Goal: Communication & Community: Share content

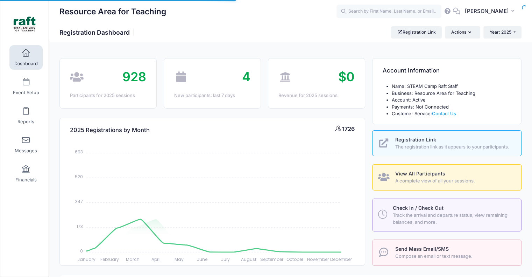
select select
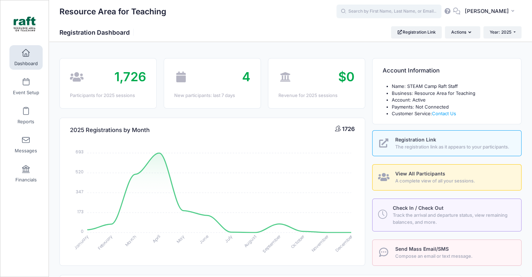
click at [370, 10] on input "text" at bounding box center [389, 12] width 105 height 14
click at [22, 92] on span "Event Setup" at bounding box center [26, 93] width 26 height 6
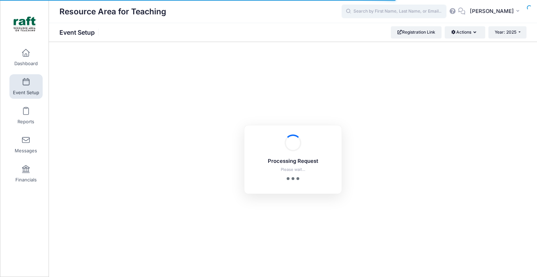
click at [382, 15] on input "text" at bounding box center [394, 12] width 105 height 14
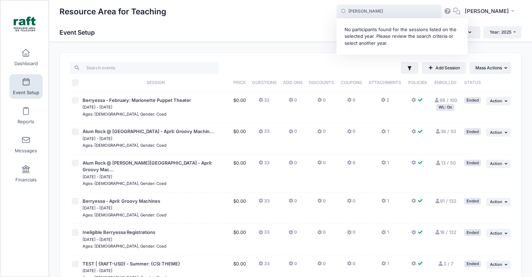
click at [375, 11] on input "gurnoor" at bounding box center [389, 12] width 105 height 14
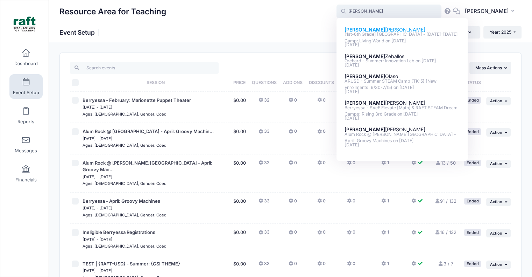
click at [367, 27] on strong "Elijah" at bounding box center [365, 30] width 41 height 6
type input "Elijah Scott ([1st-6th Grade] Berryessa - Oct 6-10 Camp: Living World, Oct-06, …"
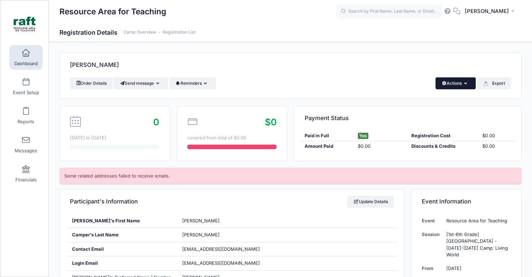
click at [460, 85] on button "Actions" at bounding box center [456, 83] width 40 height 12
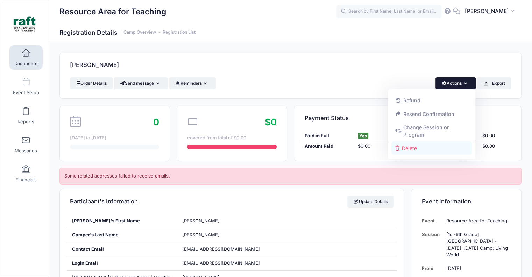
click at [441, 150] on link "Delete" at bounding box center [431, 147] width 81 height 13
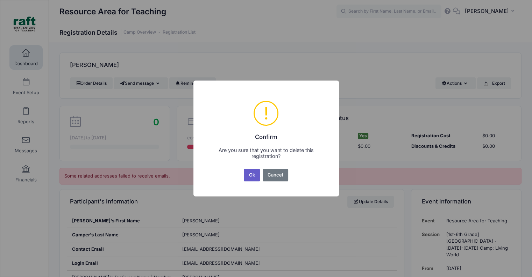
click at [254, 172] on button "Ok" at bounding box center [252, 175] width 16 height 13
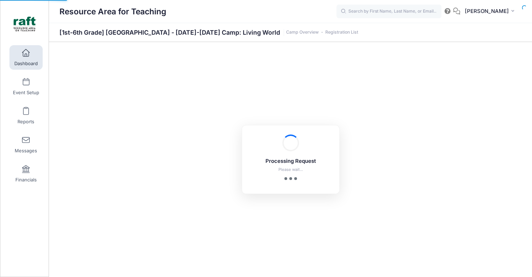
select select "10"
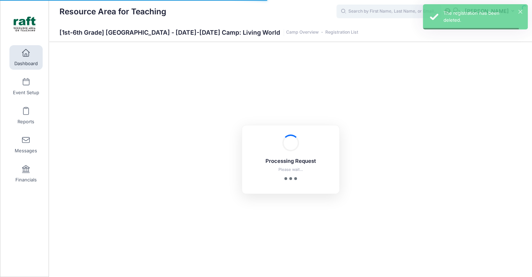
click at [404, 11] on input "text" at bounding box center [389, 12] width 105 height 14
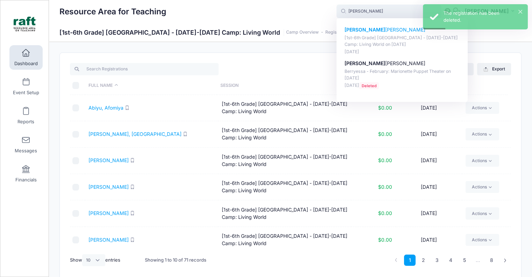
click at [402, 46] on p "[1st-6th Grade] [GEOGRAPHIC_DATA] - [DATE]-[DATE] Camp: Living World on [DATE]" at bounding box center [402, 41] width 115 height 13
type input "[PERSON_NAME] ([1st-6th Grade] [GEOGRAPHIC_DATA] - [DATE]-[DATE] Camp: Living W…"
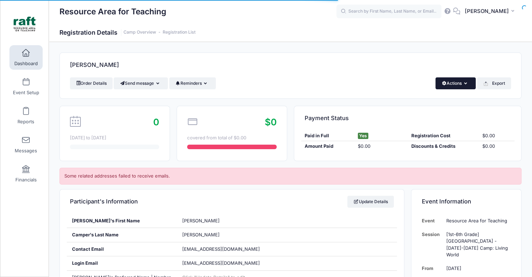
click at [460, 87] on button "Actions" at bounding box center [456, 83] width 40 height 12
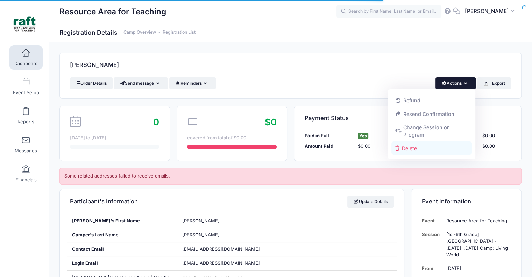
click at [434, 145] on link "Delete" at bounding box center [431, 147] width 81 height 13
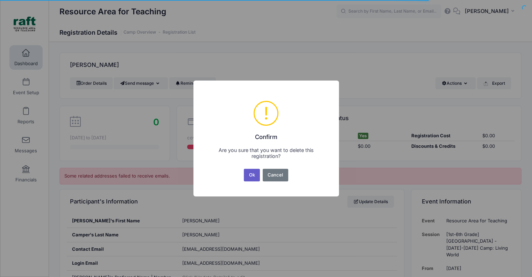
click at [253, 177] on button "Ok" at bounding box center [252, 175] width 16 height 13
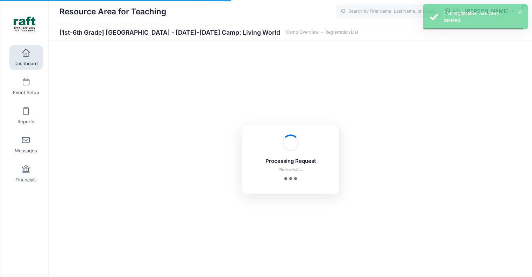
select select "10"
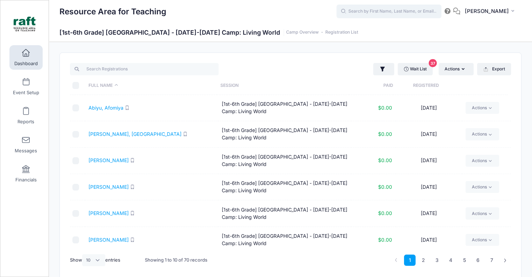
click at [379, 17] on input "text" at bounding box center [389, 12] width 105 height 14
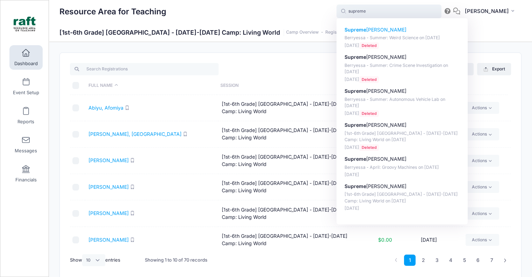
click at [385, 38] on p "Berryessa - Summer: Weird Science on Jun-30, 2025" at bounding box center [402, 38] width 115 height 7
type input "SupremeRule Harris (Berryessa - Summer: Weird Science, Jun-30, 2025)"
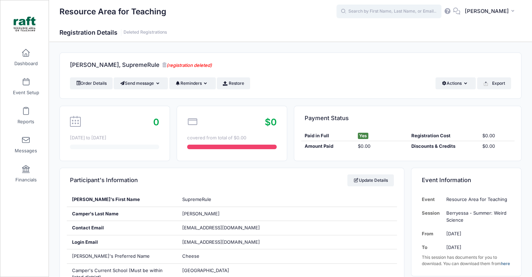
click at [411, 15] on input "text" at bounding box center [389, 12] width 105 height 14
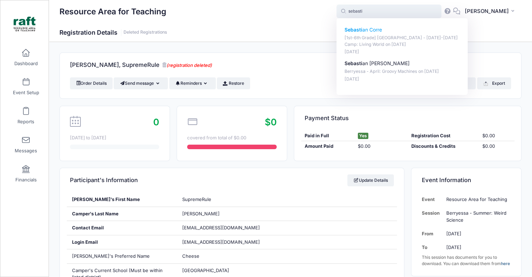
click at [409, 36] on p "[1st-6th Grade] [GEOGRAPHIC_DATA] - [DATE]-[DATE] Camp: Living World on [DATE]" at bounding box center [402, 41] width 115 height 13
type input "[PERSON_NAME] ([1st-6th Grade] [GEOGRAPHIC_DATA] - [DATE]-[DATE] Camp: Living W…"
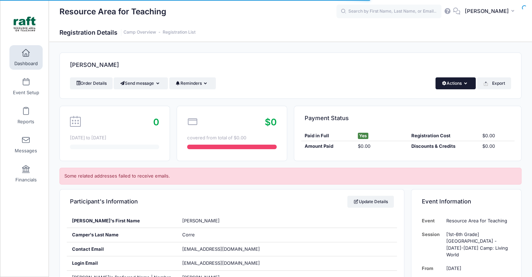
click at [445, 86] on button "Actions" at bounding box center [456, 83] width 40 height 12
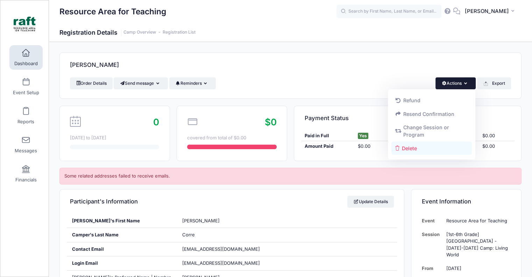
click at [409, 152] on link "Delete" at bounding box center [431, 147] width 81 height 13
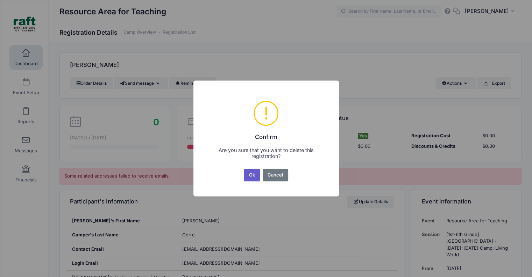
click at [257, 177] on button "Ok" at bounding box center [252, 175] width 16 height 13
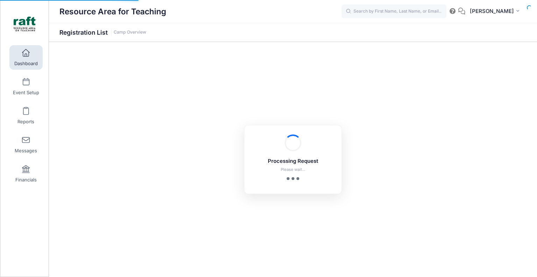
select select "10"
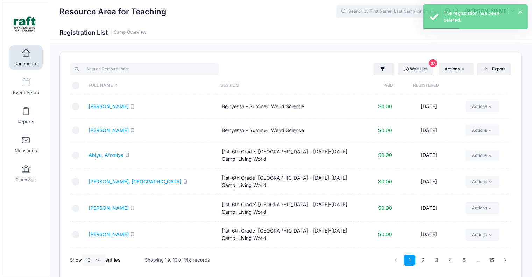
click at [382, 16] on input "text" at bounding box center [389, 12] width 105 height 14
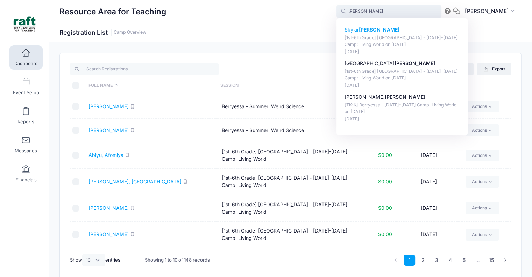
click at [366, 42] on p "[1st-6th Grade] Berryessa - Oct 6-10 Camp: Living World on Oct-06, 2025" at bounding box center [402, 41] width 115 height 13
type input "Skylar Espejo ([1st-6th Grade] Berryessa - Oct 6-10 Camp: Living World, Oct-06,…"
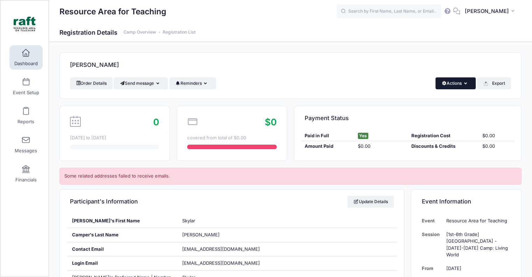
click at [443, 79] on button "Actions" at bounding box center [456, 83] width 40 height 12
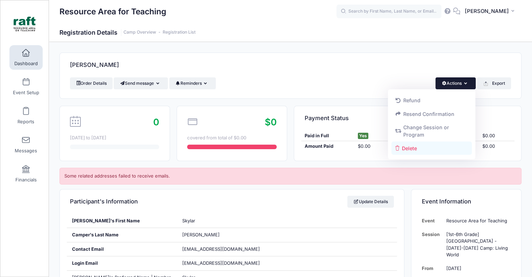
click at [438, 151] on link "Delete" at bounding box center [431, 147] width 81 height 13
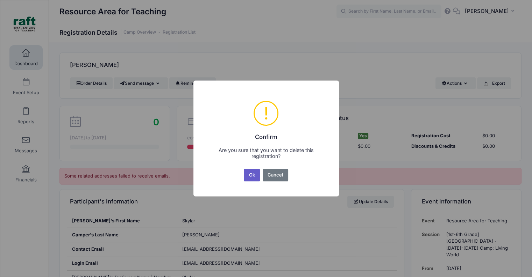
click at [252, 180] on button "Ok" at bounding box center [252, 175] width 16 height 13
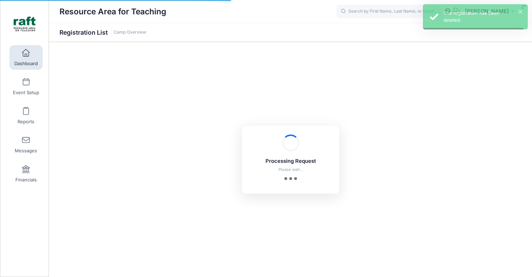
select select "10"
click at [381, 13] on input "text" at bounding box center [389, 12] width 105 height 14
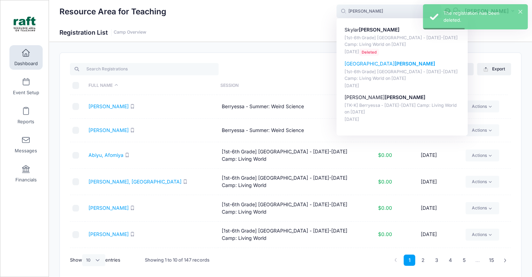
click at [389, 69] on p "[1st-6th Grade] [GEOGRAPHIC_DATA] - [DATE]-[DATE] Camp: Living World on [DATE]" at bounding box center [402, 75] width 115 height 13
type input "[PERSON_NAME] ([1st-6th Grade] [GEOGRAPHIC_DATA] - [DATE]-[DATE] Camp: Living W…"
click at [389, 69] on button "button" at bounding box center [383, 69] width 21 height 13
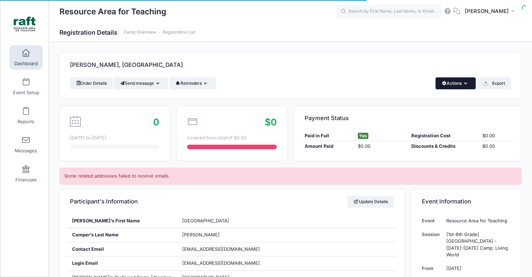
click at [453, 79] on button "Actions" at bounding box center [456, 83] width 40 height 12
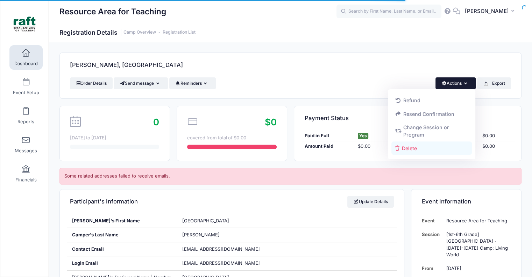
click at [421, 152] on link "Delete" at bounding box center [431, 147] width 81 height 13
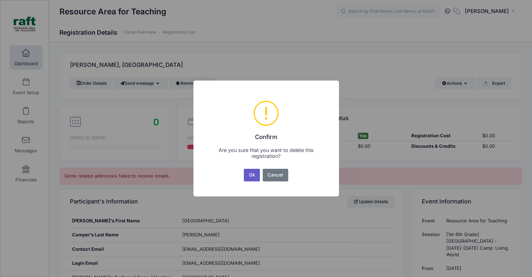
click at [252, 176] on button "Ok" at bounding box center [252, 175] width 16 height 13
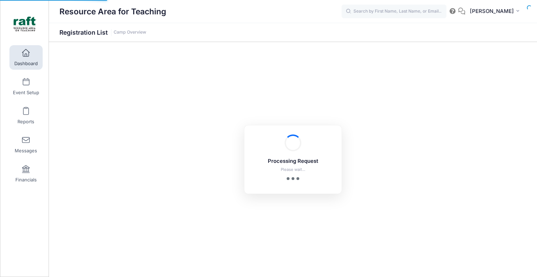
select select "10"
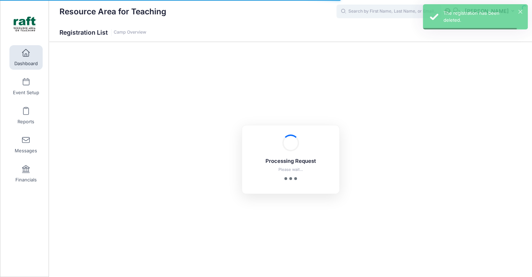
click at [368, 12] on input "text" at bounding box center [389, 12] width 105 height 14
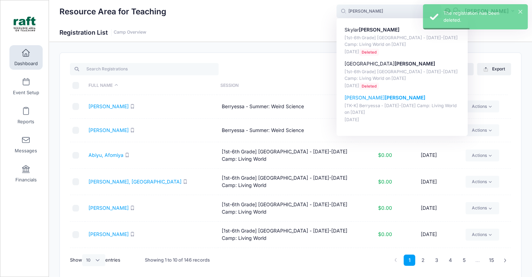
click at [383, 114] on p "[TK-K] Berryessa - [DATE]-[DATE] Camp: Living World on [DATE]" at bounding box center [402, 108] width 115 height 13
type input "Samantha Espejo ([TK-K] Berryessa - Oct 6-10 Camp: Living World, Oct-06, 2025)"
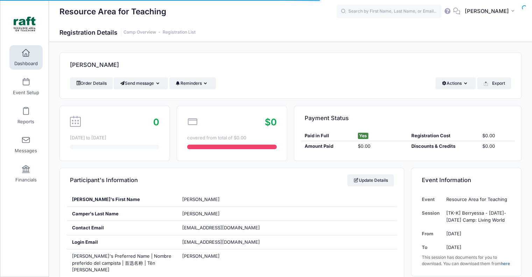
click at [466, 73] on div "[PERSON_NAME]" at bounding box center [290, 65] width 461 height 24
click at [467, 78] on button "Actions" at bounding box center [456, 83] width 40 height 12
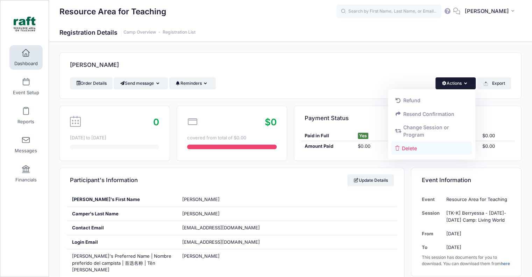
click at [443, 145] on link "Delete" at bounding box center [431, 147] width 81 height 13
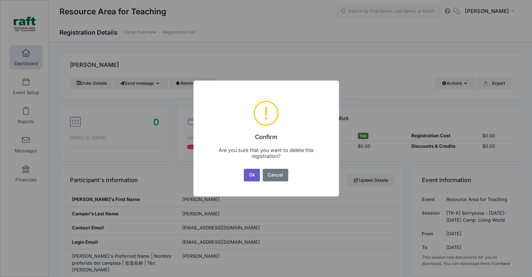
click at [252, 173] on button "Ok" at bounding box center [252, 175] width 16 height 13
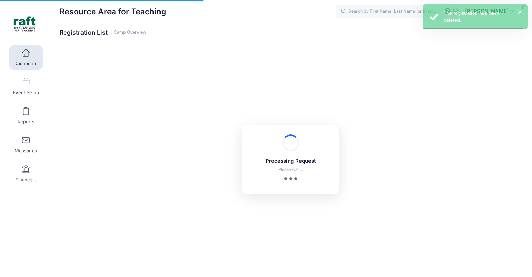
select select "10"
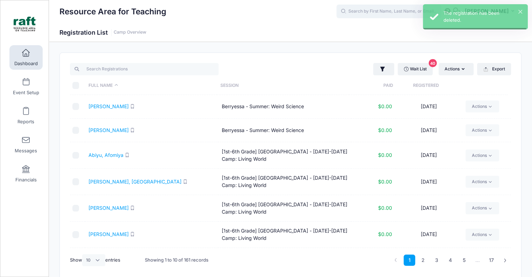
click at [373, 17] on input "text" at bounding box center [389, 12] width 105 height 14
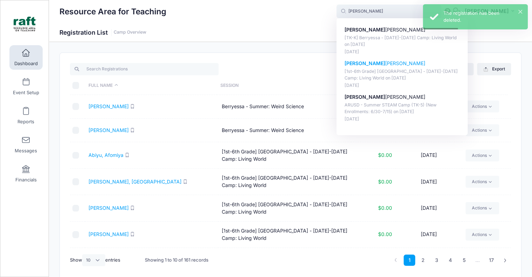
click at [404, 74] on p "[1st-6th Grade] [GEOGRAPHIC_DATA] - [DATE]-[DATE] Camp: Living World on [DATE]" at bounding box center [402, 74] width 115 height 13
type input "[PERSON_NAME] ([1st-6th Grade] [GEOGRAPHIC_DATA] - [DATE]-[DATE] Camp: Living W…"
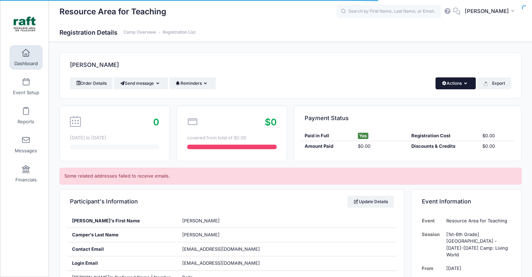
click at [457, 83] on button "Actions" at bounding box center [456, 83] width 40 height 12
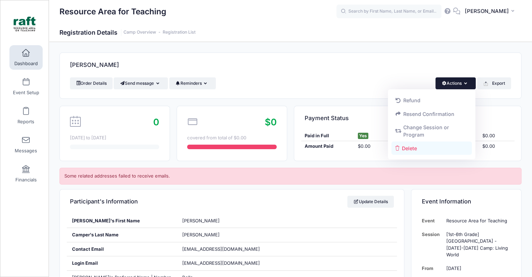
click at [450, 143] on link "Delete" at bounding box center [431, 147] width 81 height 13
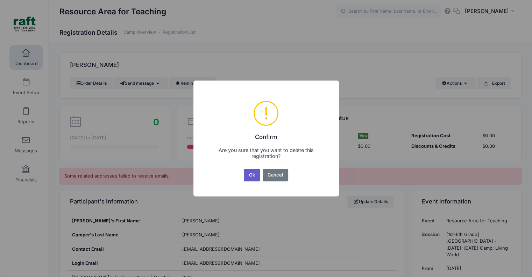
click at [255, 174] on button "Ok" at bounding box center [252, 175] width 16 height 13
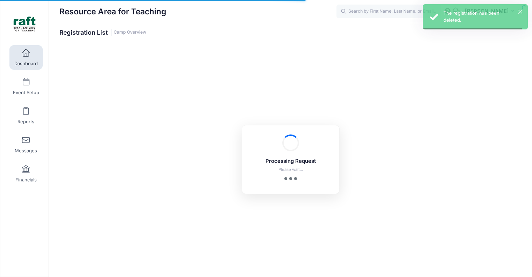
select select "10"
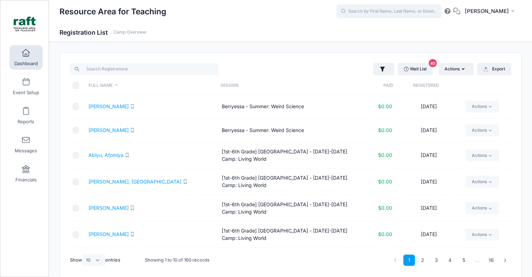
click at [363, 12] on input "text" at bounding box center [389, 12] width 105 height 14
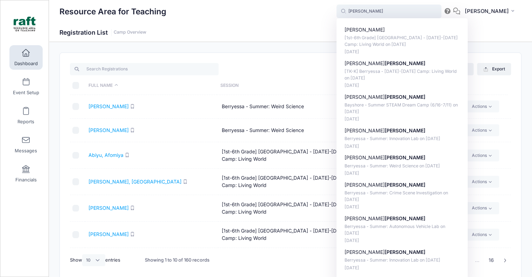
drag, startPoint x: 446, startPoint y: 32, endPoint x: 443, endPoint y: 35, distance: 4.5
click at [445, 32] on p "Amaya Hernández" at bounding box center [402, 29] width 115 height 7
type input "Amaya Hernández ([1st-6th Grade] Berryessa - Oct 6-10 Camp: Living World, Oct-0…"
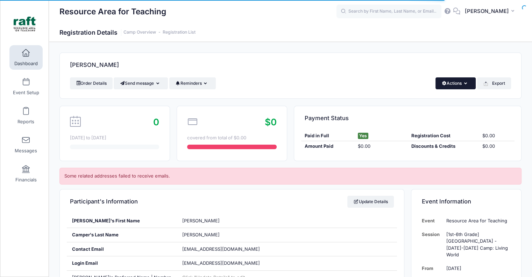
click at [445, 84] on button "Actions" at bounding box center [456, 83] width 40 height 12
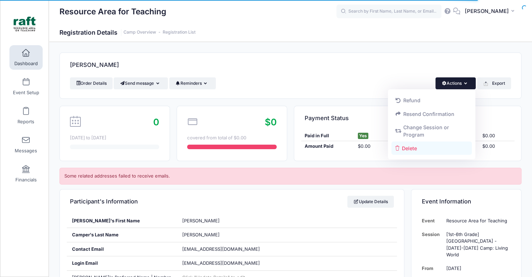
click at [454, 152] on link "Delete" at bounding box center [431, 147] width 81 height 13
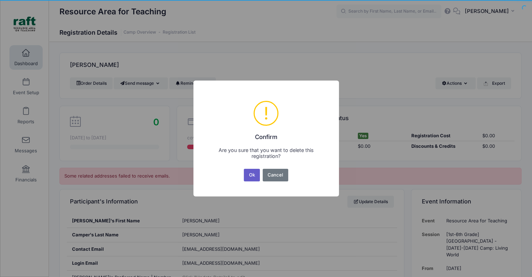
click at [248, 175] on button "Ok" at bounding box center [252, 175] width 16 height 13
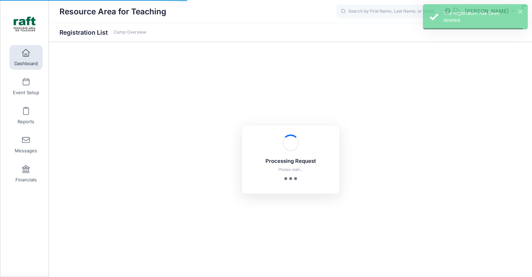
select select "10"
click at [391, 9] on input "text" at bounding box center [389, 12] width 105 height 14
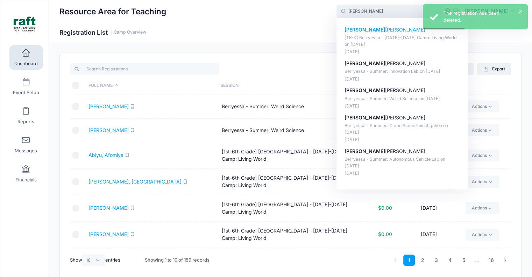
click at [400, 39] on p "[TK-K] Berryessa - [DATE]-[DATE] Camp: Living World on [DATE]" at bounding box center [402, 41] width 115 height 13
type input "Cristian Hernandez ([TK-K] Berryessa - Oct 6-10 Camp: Living World, Oct-06, 202…"
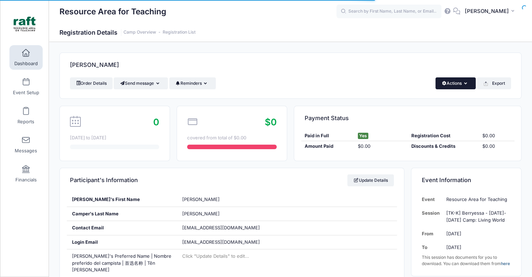
click at [436, 85] on button "Actions" at bounding box center [456, 83] width 40 height 12
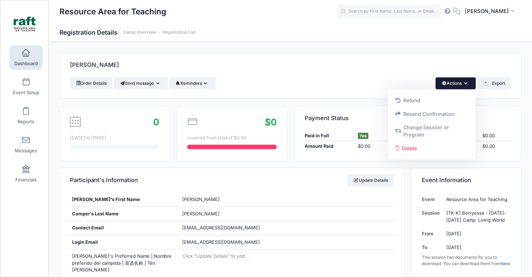
click at [436, 156] on div "Refund Resend Confirmation Change Session or Program Delete" at bounding box center [431, 124] width 87 height 70
click at [431, 151] on link "Delete" at bounding box center [431, 147] width 81 height 13
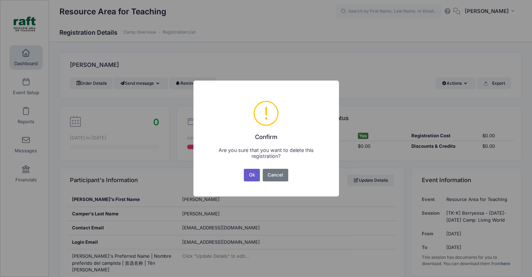
click at [253, 179] on button "Ok" at bounding box center [252, 175] width 16 height 13
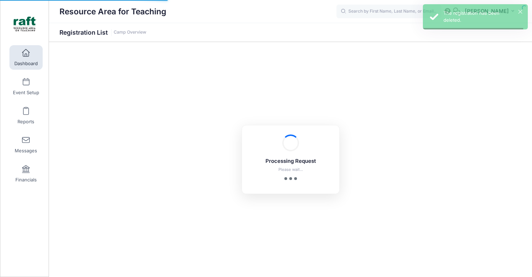
select select "10"
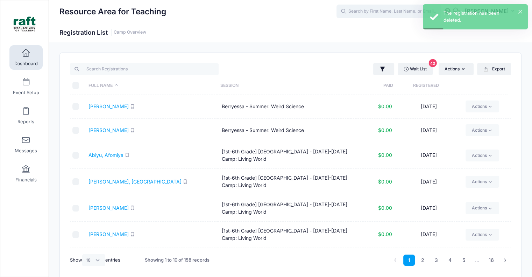
click at [419, 9] on input "text" at bounding box center [389, 12] width 105 height 14
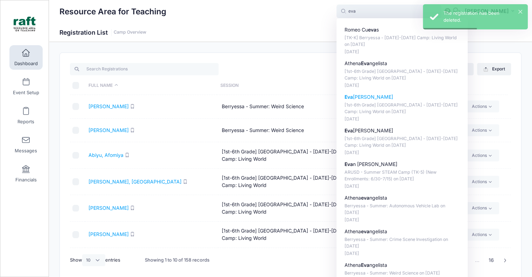
click at [398, 104] on p "[1st-6th Grade] [GEOGRAPHIC_DATA] - [DATE]-[DATE] Camp: Living World on [DATE]" at bounding box center [402, 108] width 115 height 13
type input "[PERSON_NAME] ([1st-6th Grade] [GEOGRAPHIC_DATA] - [DATE]-[DATE] Camp: Living W…"
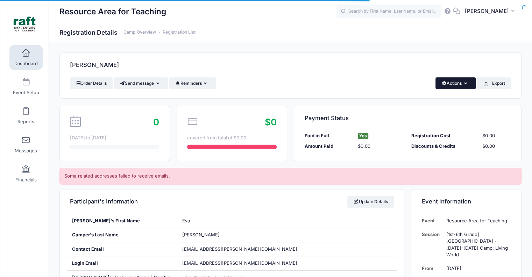
click at [453, 84] on button "Actions" at bounding box center [456, 83] width 40 height 12
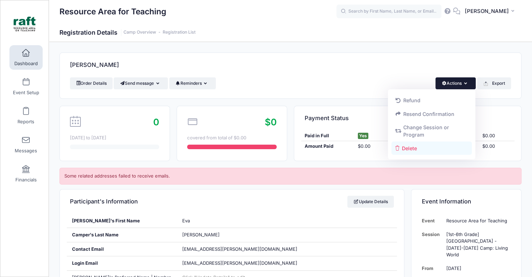
click at [427, 154] on link "Delete" at bounding box center [431, 147] width 81 height 13
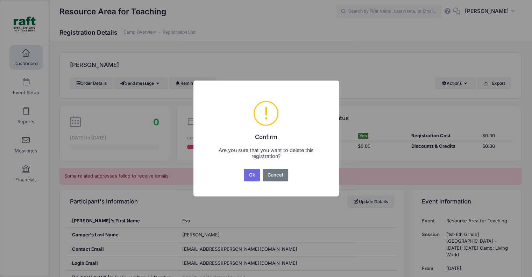
drag, startPoint x: 250, startPoint y: 176, endPoint x: 258, endPoint y: 172, distance: 8.8
click at [250, 176] on button "Ok" at bounding box center [252, 175] width 16 height 13
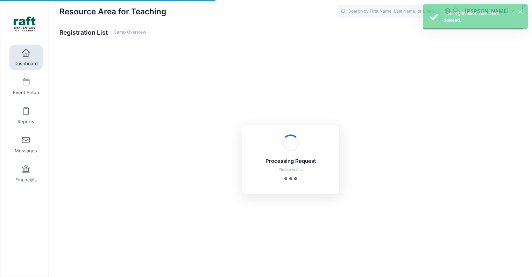
select select "10"
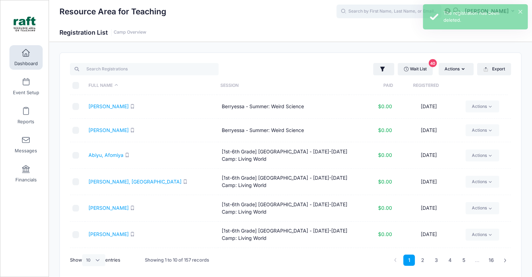
click at [389, 11] on input "text" at bounding box center [389, 12] width 105 height 14
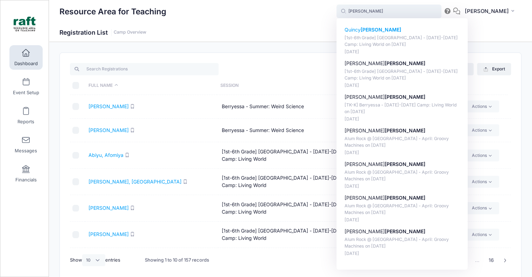
click at [442, 37] on p "[1st-6th Grade] Berryessa - Oct 6-10 Camp: Living World on Oct-06, 2025" at bounding box center [402, 41] width 115 height 13
type input "Quincy Navarro ([1st-6th Grade] Berryessa - Oct 6-10 Camp: Living World, Oct-06…"
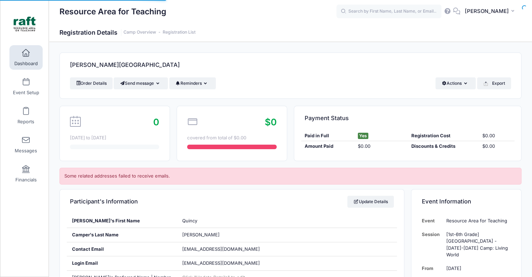
click at [437, 92] on div "Order Details Send message Send Email Send SMS Reminders Send Payment Reminder …" at bounding box center [290, 87] width 461 height 21
click at [439, 86] on button "Actions" at bounding box center [456, 83] width 40 height 12
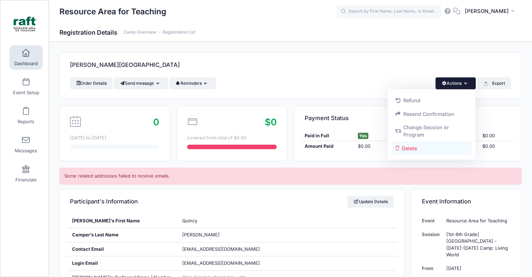
click at [424, 144] on link "Delete" at bounding box center [431, 147] width 81 height 13
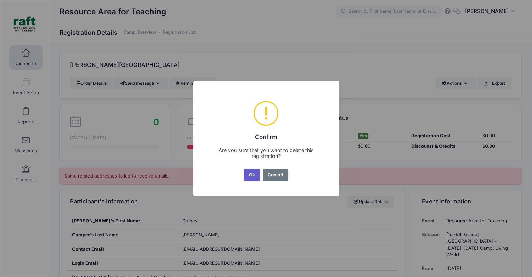
click at [259, 172] on button "Ok" at bounding box center [252, 175] width 16 height 13
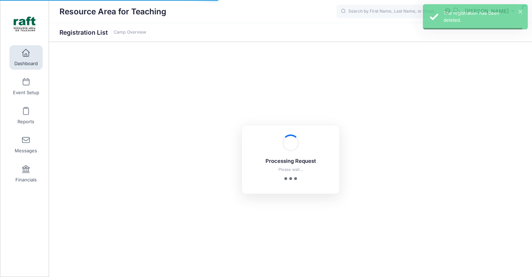
select select "10"
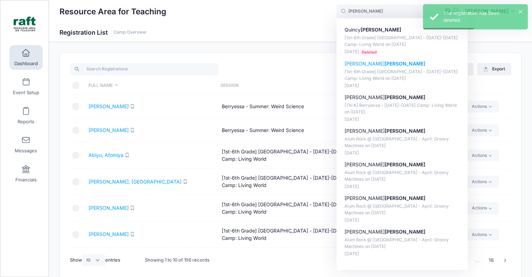
click at [400, 80] on p "[1st-6th Grade] [GEOGRAPHIC_DATA] - [DATE]-[DATE] Camp: Living World on [DATE]" at bounding box center [402, 75] width 115 height 13
type input "Marceline Navarro ([1st-6th Grade] Berryessa - Oct 6-10 Camp: Living World, Oct…"
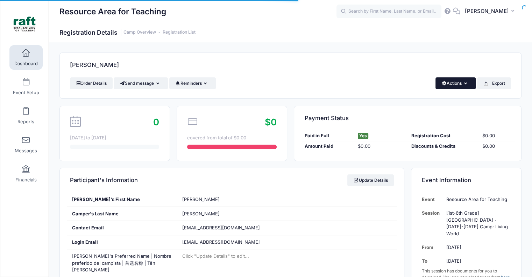
click at [444, 85] on span "button" at bounding box center [443, 83] width 5 height 4
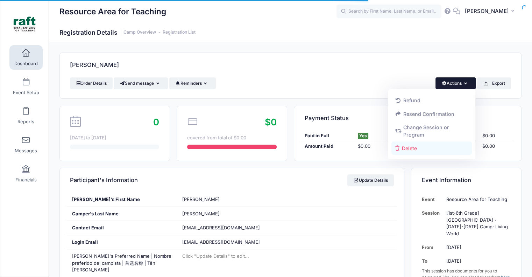
click at [444, 151] on link "Delete" at bounding box center [431, 147] width 81 height 13
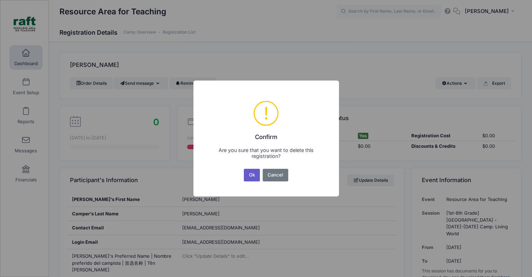
click at [246, 179] on button "Ok" at bounding box center [252, 175] width 16 height 13
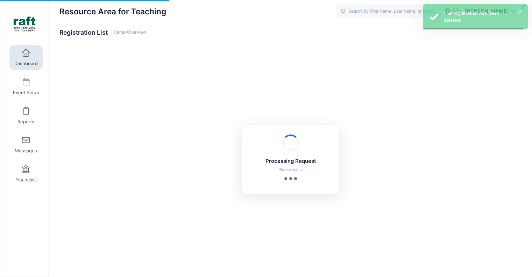
select select "10"
click at [392, 14] on input "text" at bounding box center [389, 12] width 105 height 14
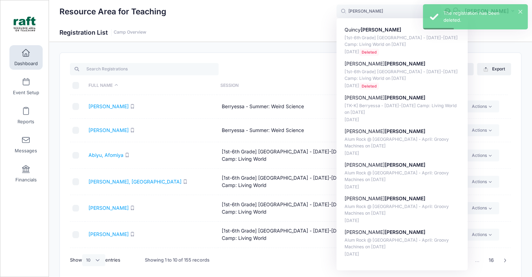
click at [423, 113] on p "[TK-K] Berryessa - Oct 6-10 Camp: Living World on Oct-06, 2025" at bounding box center [402, 108] width 115 height 13
type input "Dominic Navarro ([TK-K] Berryessa - Oct 6-10 Camp: Living World, Oct-06, 2025)"
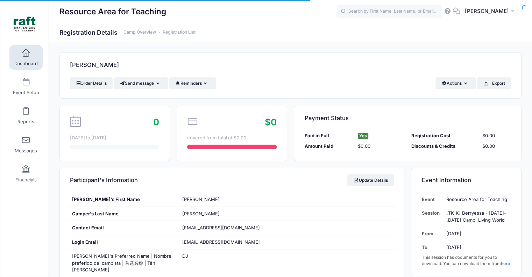
click at [450, 75] on div "[PERSON_NAME]" at bounding box center [290, 65] width 461 height 24
click at [451, 77] on button "Actions" at bounding box center [456, 83] width 40 height 12
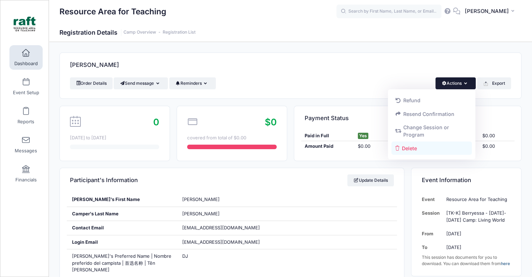
click at [445, 147] on link "Delete" at bounding box center [431, 147] width 81 height 13
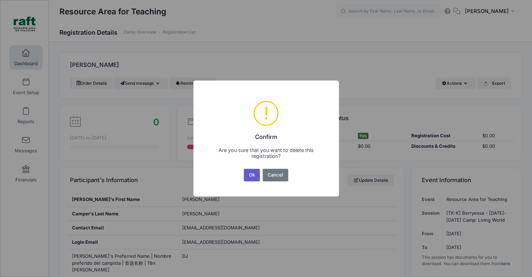
click at [254, 180] on button "Ok" at bounding box center [252, 175] width 16 height 13
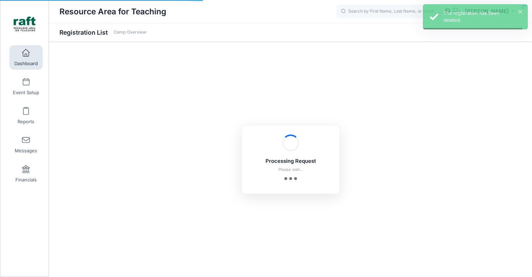
select select "10"
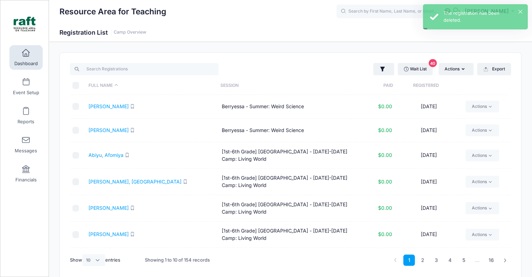
click at [345, 13] on icon at bounding box center [343, 11] width 4 height 4
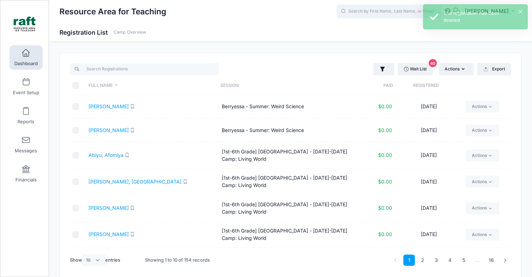
click at [364, 15] on input "text" at bounding box center [389, 12] width 105 height 14
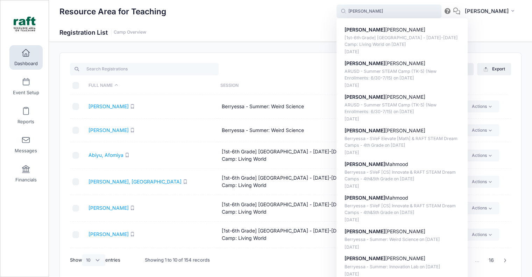
click at [354, 37] on div "Sophia Orrantia [1st-6th Grade] Berryessa - Oct 6-10 Camp: Living World on Oct-…" at bounding box center [402, 157] width 131 height 278
click at [366, 33] on strong "[PERSON_NAME]" at bounding box center [365, 30] width 41 height 6
type input "Sophia Orrantia ([1st-6th Grade] Berryessa - Oct 6-10 Camp: Living World, Oct-0…"
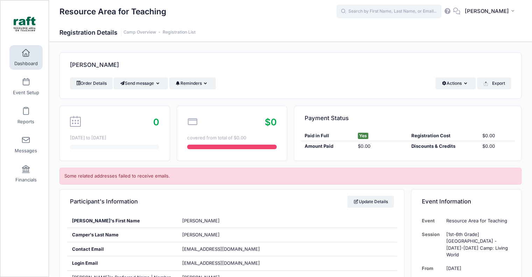
click at [395, 13] on input "text" at bounding box center [389, 12] width 105 height 14
click at [459, 84] on button "Actions" at bounding box center [456, 83] width 40 height 12
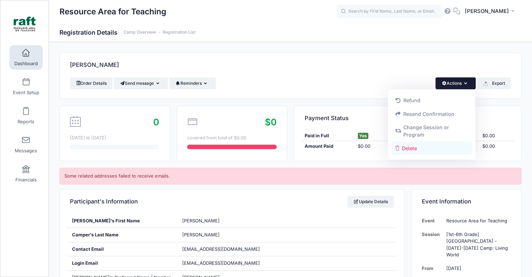
click at [441, 151] on link "Delete" at bounding box center [431, 147] width 81 height 13
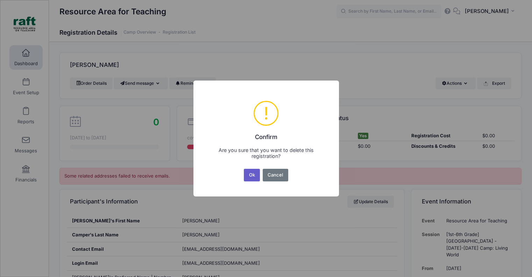
click at [257, 174] on button "Ok" at bounding box center [252, 175] width 16 height 13
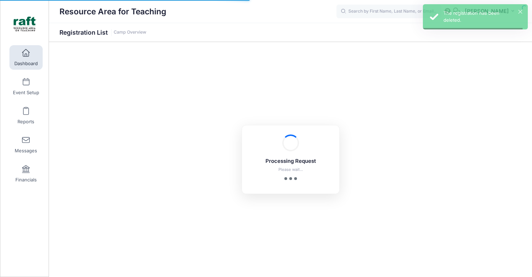
select select "10"
click at [381, 7] on input "text" at bounding box center [389, 12] width 105 height 14
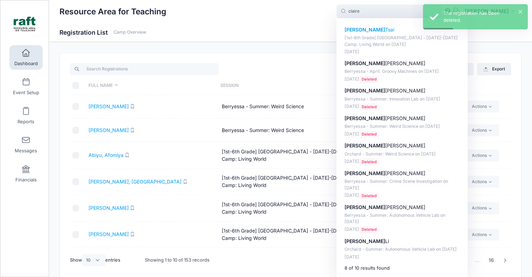
click at [389, 37] on p "[1st-6th Grade] Berryessa - Oct 6-10 Camp: Living World on Oct-06, 2025" at bounding box center [402, 41] width 115 height 13
type input "Claire Tsai ([1st-6th Grade] Berryessa - Oct 6-10 Camp: Living World, Oct-06, 2…"
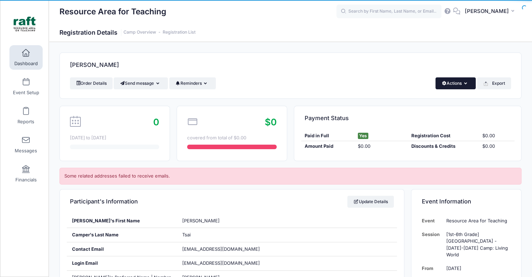
click at [450, 76] on div "Tsai, Claire" at bounding box center [290, 65] width 461 height 24
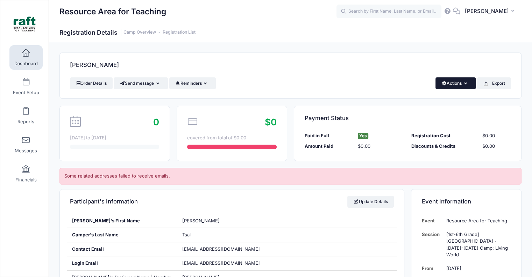
click at [452, 79] on button "Actions" at bounding box center [456, 83] width 40 height 12
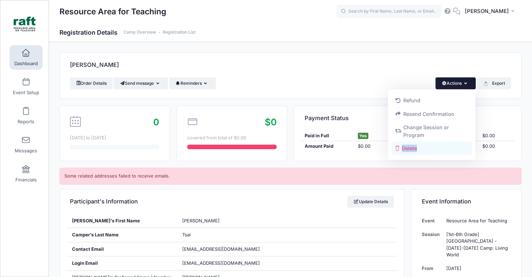
drag, startPoint x: 438, startPoint y: 159, endPoint x: 427, endPoint y: 149, distance: 14.9
click at [427, 149] on div "Refund Resend Confirmation Change Session or Program Delete" at bounding box center [431, 124] width 87 height 70
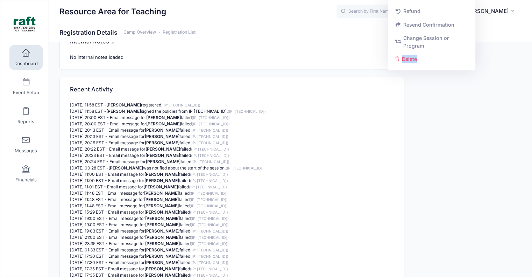
scroll to position [1347, 0]
click at [157, 178] on strong "Claire Tsai" at bounding box center [161, 180] width 35 height 5
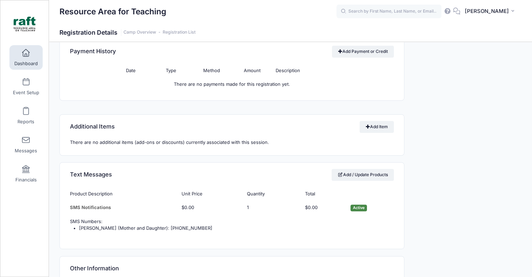
scroll to position [1032, 0]
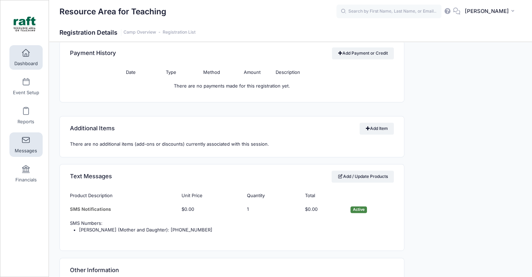
click at [28, 140] on link "Messages" at bounding box center [25, 144] width 33 height 24
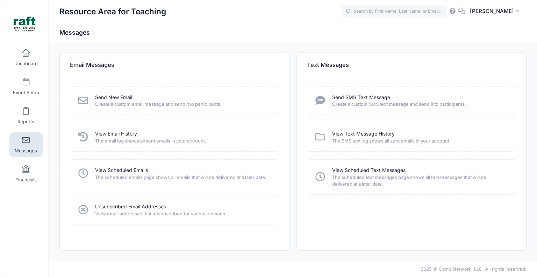
click at [141, 97] on div "Send New Email" at bounding box center [182, 97] width 175 height 7
click at [127, 95] on link "Send New Email" at bounding box center [113, 97] width 37 height 7
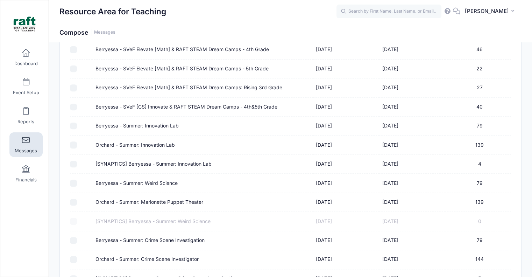
scroll to position [515, 0]
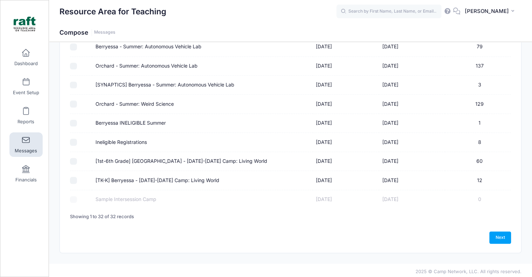
click at [76, 161] on input "[1st-6th Grade] Berryessa - Oct 6-10 Camp: Living World" at bounding box center [73, 161] width 7 height 7
checkbox input "true"
click at [70, 171] on td at bounding box center [81, 180] width 22 height 19
click at [74, 177] on input "[TK-K] Berryessa - Oct 6-10 Camp: Living World" at bounding box center [73, 180] width 7 height 7
checkbox input "true"
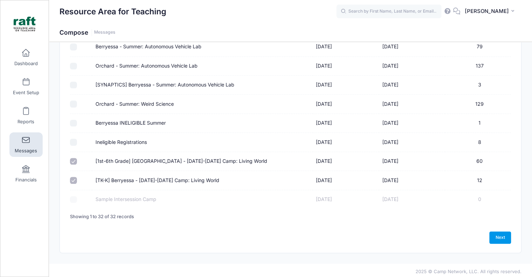
click at [499, 238] on link "Next" at bounding box center [500, 237] width 22 height 12
select select "50"
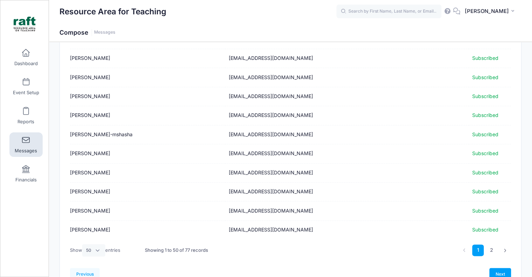
scroll to position [853, 0]
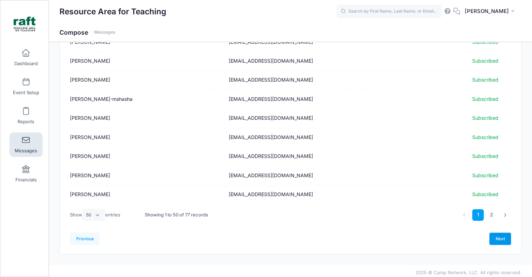
click at [491, 233] on link "Next" at bounding box center [500, 238] width 22 height 12
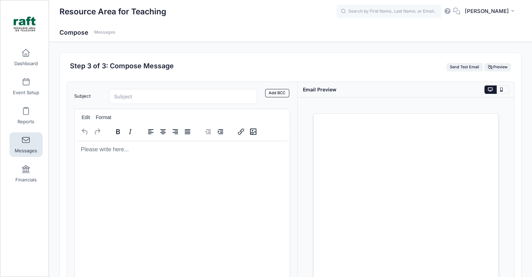
scroll to position [0, 0]
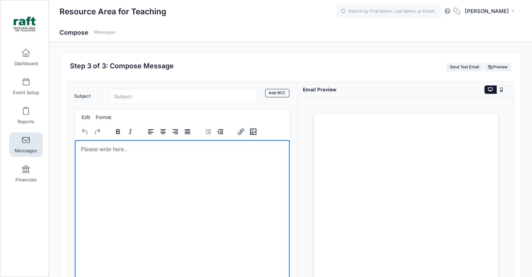
click at [154, 158] on html at bounding box center [182, 149] width 215 height 19
click at [254, 129] on icon "Insert/edit image" at bounding box center [253, 131] width 8 height 8
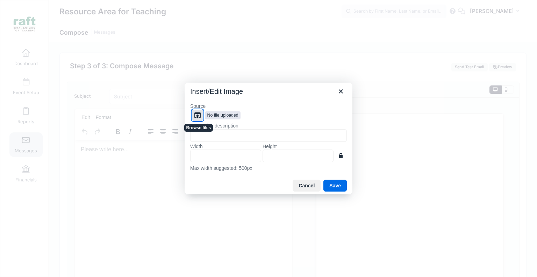
click at [208, 114] on span "No file uploaded" at bounding box center [223, 115] width 36 height 8
click at [202, 117] on button "Browse files" at bounding box center [198, 115] width 12 height 12
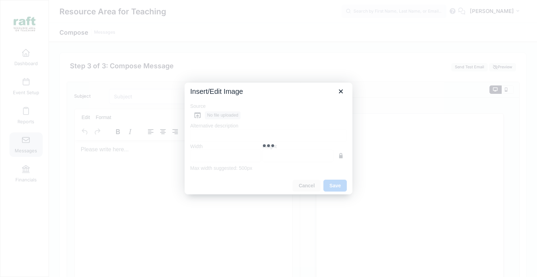
type input "600"
type input "200"
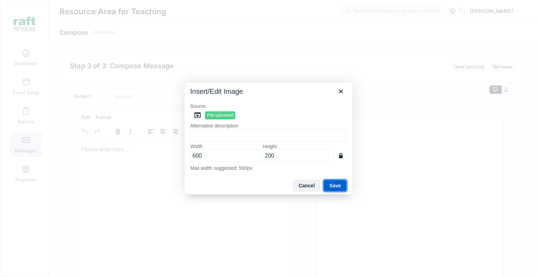
click at [329, 183] on button "Save" at bounding box center [335, 185] width 23 height 12
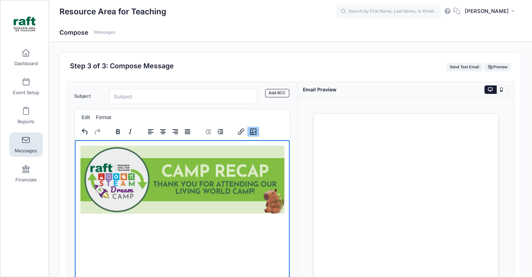
click at [192, 219] on html at bounding box center [182, 181] width 215 height 82
click at [191, 219] on html at bounding box center [182, 181] width 215 height 82
click at [286, 204] on html at bounding box center [182, 181] width 215 height 82
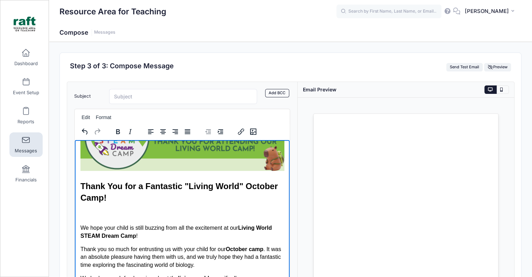
scroll to position [25, 0]
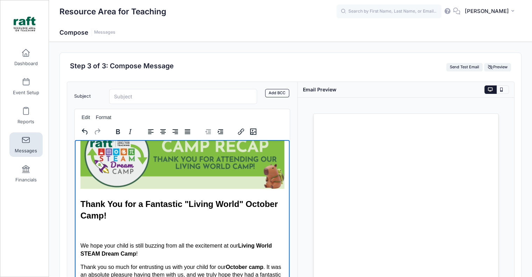
click at [137, 205] on h2 "Thank You for a Fantastic "Living World" October Camp!" at bounding box center [182, 209] width 204 height 23
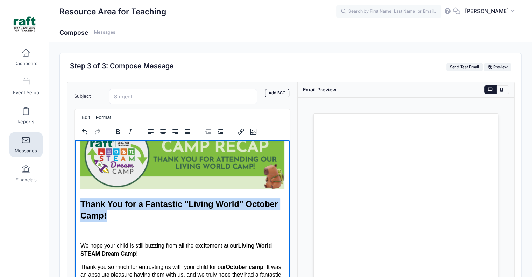
click at [137, 205] on h2 "Thank You for a Fantastic "Living World" October Camp!" at bounding box center [182, 209] width 204 height 23
click at [134, 210] on h2 "Thank You for a Fantastic "Living World" October Camp!" at bounding box center [182, 209] width 204 height 23
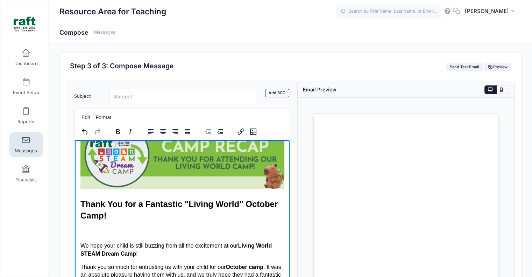
click at [103, 211] on h2 "Thank You for a Fantastic "Living World" October Camp!" at bounding box center [182, 209] width 204 height 23
click at [111, 233] on p "Rich Text Area. Press ALT-0 for help." at bounding box center [182, 232] width 204 height 8
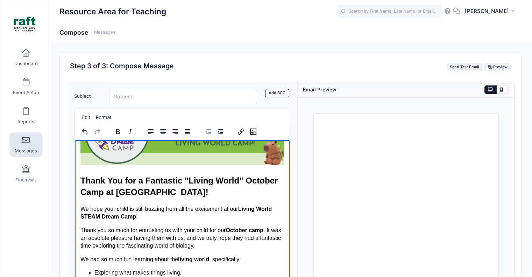
scroll to position [60, 0]
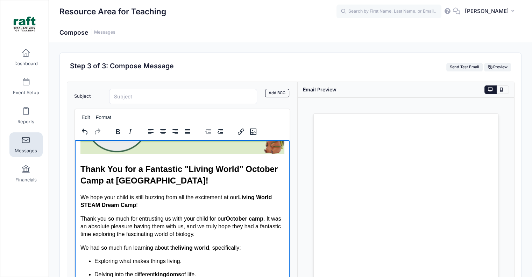
click at [243, 216] on strong "October camp" at bounding box center [244, 218] width 38 height 6
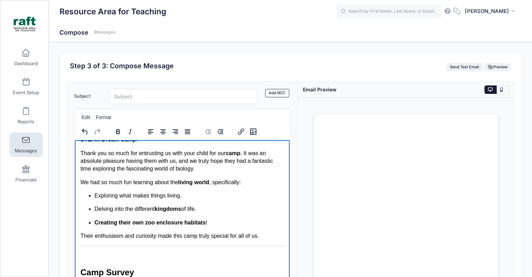
scroll to position [130, 0]
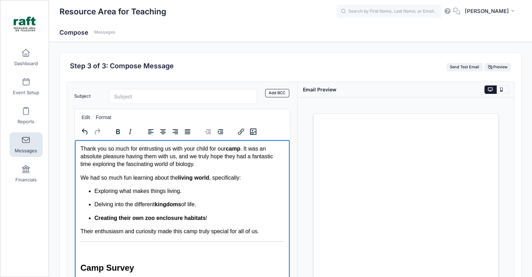
click at [121, 214] on strong "Creating their own zoo enclosure habitats" at bounding box center [149, 217] width 111 height 6
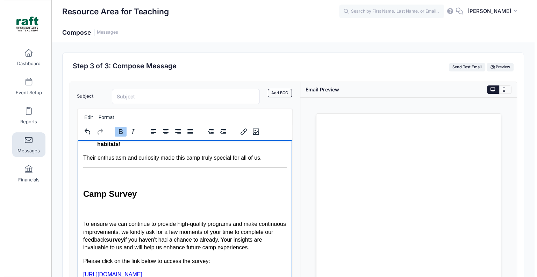
scroll to position [200, 0]
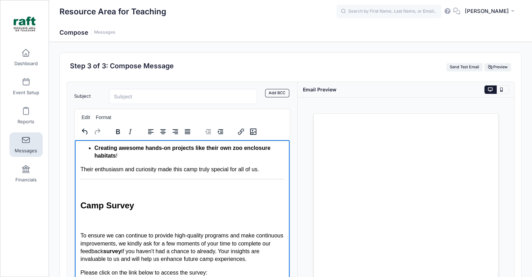
click at [85, 179] on body "Thank You for a Fantastic "Living World" October Camp at Northwood! We hope you…" at bounding box center [182, 140] width 204 height 390
click at [79, 204] on html "Thank You for a Fantastic "Living World" October Camp at Northwood! We hope you…" at bounding box center [182, 141] width 215 height 402
click at [82, 205] on h2 "Camp Survey" at bounding box center [182, 205] width 204 height 12
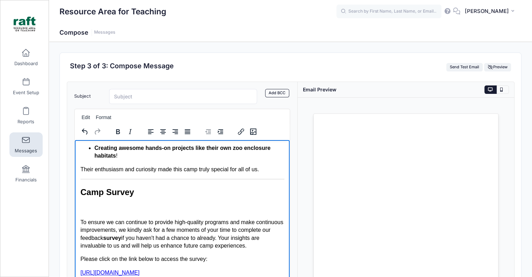
click at [80, 208] on p "Rich Text Area. Press ALT-0 for help." at bounding box center [182, 208] width 204 height 8
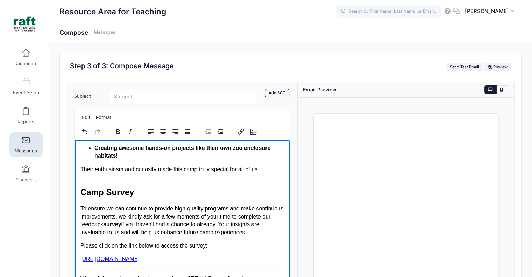
click at [80, 205] on p "To ensure we can continue to provide high-quality programs and make continuous …" at bounding box center [182, 219] width 204 height 31
click at [91, 207] on p "To ensure we can continue to provide high-quality programs and make continuous …" at bounding box center [182, 219] width 204 height 31
click at [160, 209] on p "To ensure we can continue to provide high-quality programs and make continuous …" at bounding box center [182, 219] width 204 height 31
click at [201, 261] on p "https://docs.google.com/forms/d/e/1FAIpQLSeIijP4vYm27ptJX5USr44QWFnaZkp8xB-vaLn…" at bounding box center [182, 259] width 204 height 8
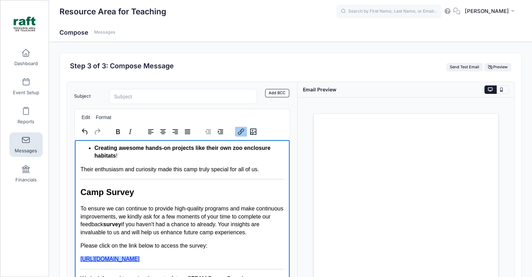
click at [201, 261] on p "https://docs.google.com/forms/d/e/1FAIpQLSeIijP4vYm27ptJX5USr44QWFnaZkp8xB-vaLn…" at bounding box center [182, 259] width 204 height 8
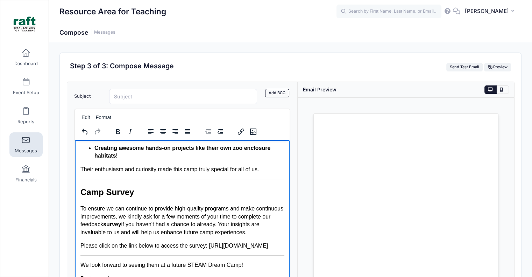
click at [163, 249] on p "Please click on the link below to access the survey: https://forms.gle/Kg5VDY2g…" at bounding box center [182, 245] width 204 height 8
click at [177, 256] on body "Thank You for a Fantastic "Living World" October Camp at Northwood! We hope you…" at bounding box center [182, 120] width 204 height 350
click at [174, 245] on p "Please click on the link below to access the survey: https://forms.gle/Kg5VDY2g…" at bounding box center [182, 245] width 204 height 8
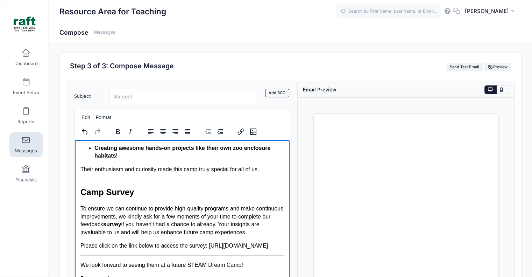
click at [174, 247] on p "Please click on the link below to access the survey: https://forms.gle/Kg5VDY2g…" at bounding box center [182, 245] width 204 height 8
drag, startPoint x: 174, startPoint y: 249, endPoint x: 149, endPoint y: 391, distance: 144.3
click at [75, 251] on html "Thank You for a Fantastic "Living World" October Camp at Northwood! We hope you…" at bounding box center [182, 120] width 215 height 361
click at [239, 132] on icon "Insert/edit link" at bounding box center [241, 131] width 8 height 8
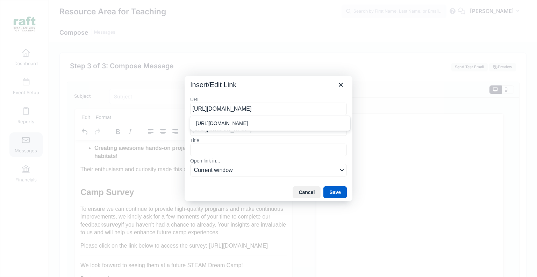
type input "https://forms.gle/Kg5VDY2gfkVfgJrA6"
click at [331, 192] on button "Save" at bounding box center [335, 192] width 23 height 12
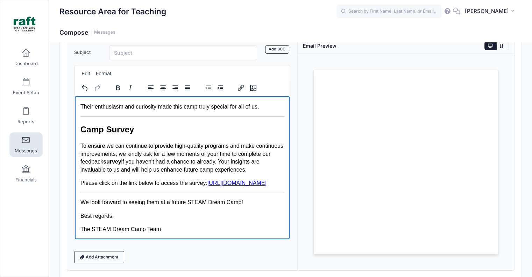
scroll to position [91, 0]
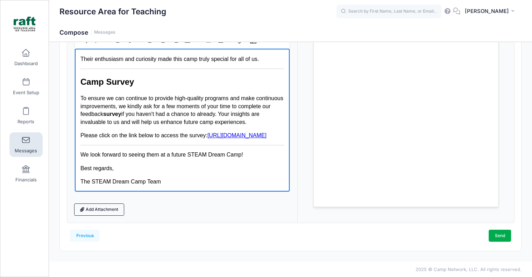
click at [177, 179] on p "The STEAM Dream Camp Team" at bounding box center [182, 181] width 204 height 8
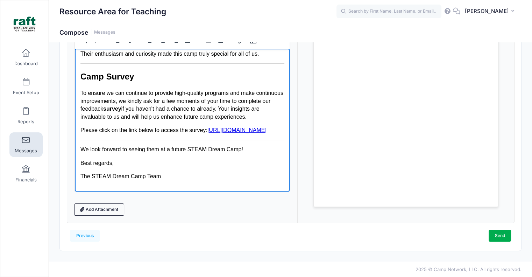
scroll to position [237, 0]
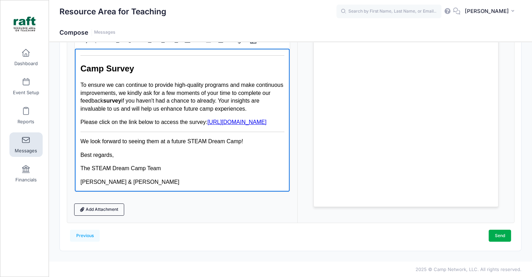
click at [247, 142] on p "We look forward to seeing them at a future STEAM Dream Camp!" at bounding box center [182, 141] width 204 height 8
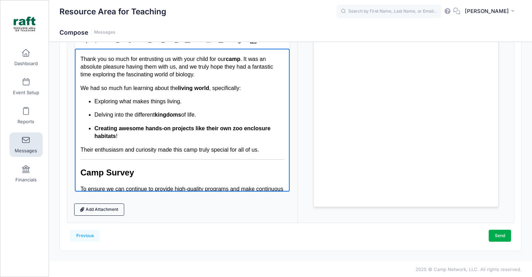
scroll to position [140, 0]
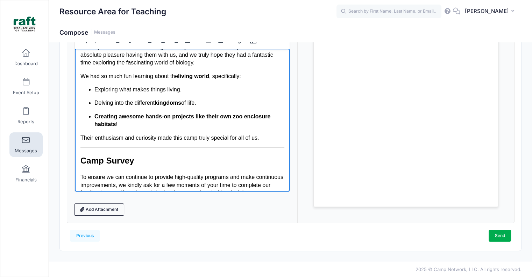
click at [268, 137] on p "Their enthusiasm and curiosity made this camp truly special for all of us." at bounding box center [182, 138] width 204 height 8
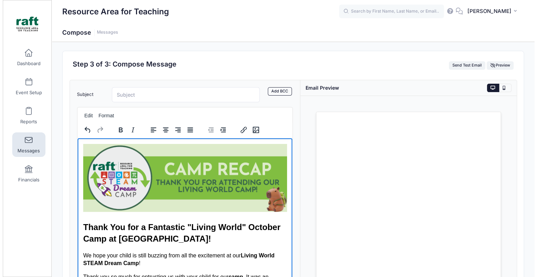
scroll to position [0, 0]
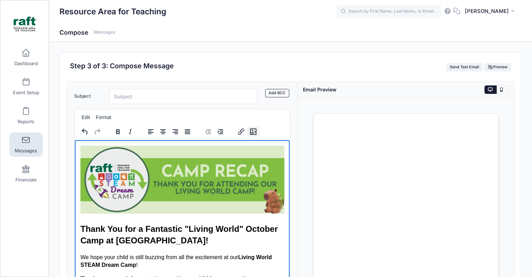
click at [255, 129] on icon "Insert/edit image" at bounding box center [253, 131] width 6 height 6
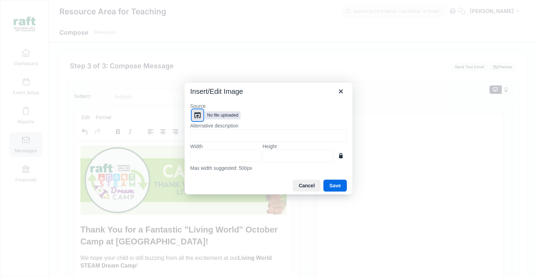
click at [206, 114] on span "No file uploaded" at bounding box center [223, 115] width 36 height 8
click at [200, 114] on icon "Browse files" at bounding box center [198, 115] width 6 height 6
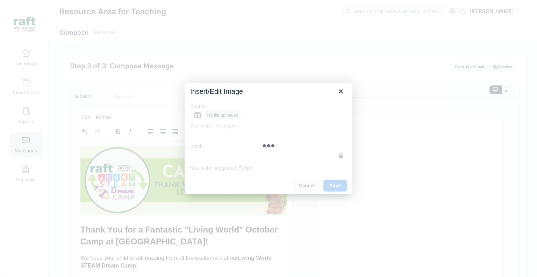
type input "600"
type input "200"
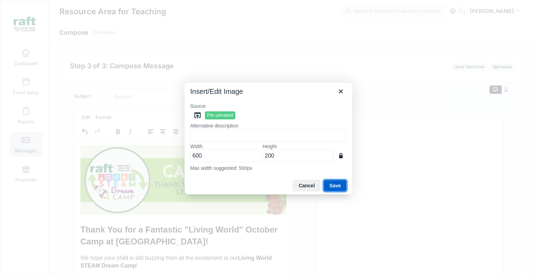
click at [332, 189] on button "Save" at bounding box center [335, 185] width 23 height 12
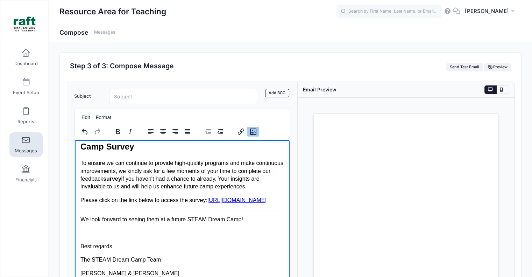
scroll to position [254, 0]
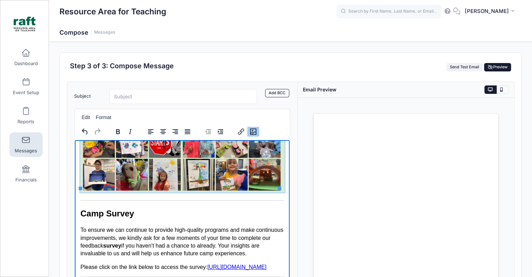
click at [488, 71] on button "Preview" at bounding box center [497, 67] width 27 height 8
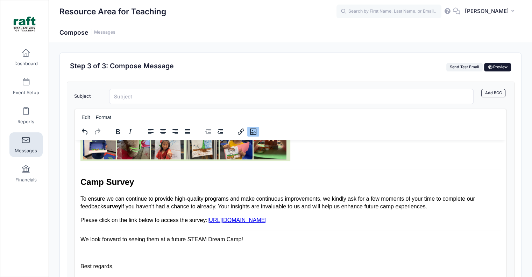
scroll to position [222, 0]
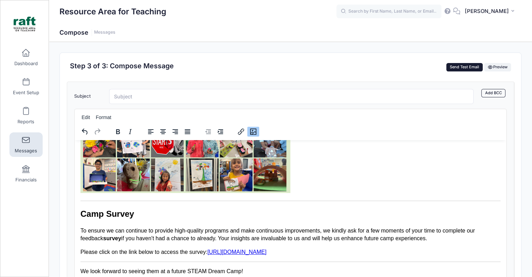
click at [474, 63] on button "Send Test Email" at bounding box center [464, 67] width 37 height 8
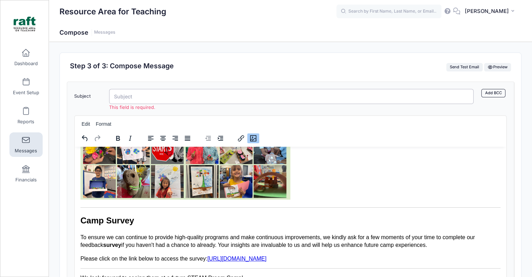
click at [238, 94] on input "Subject" at bounding box center [291, 96] width 365 height 15
click at [211, 98] on input "Subject" at bounding box center [291, 96] width 365 height 15
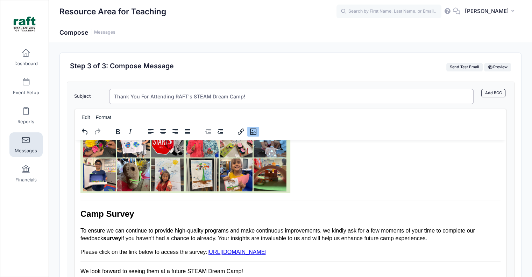
click at [211, 97] on input "Thank You For Attending RAFT's STEAM Dream Camp!" at bounding box center [291, 96] width 365 height 15
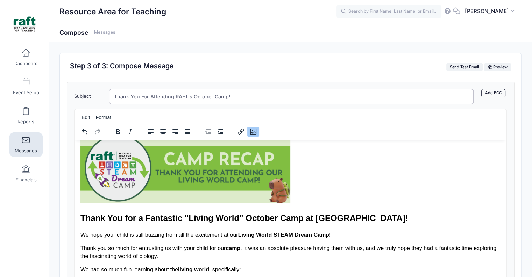
scroll to position [0, 0]
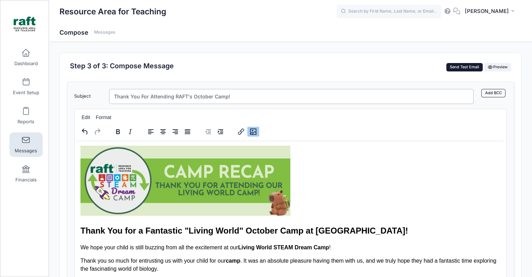
type input "Thank You For Attending RAFT's October Camp!"
click at [465, 65] on button "Send Test Email" at bounding box center [464, 67] width 37 height 8
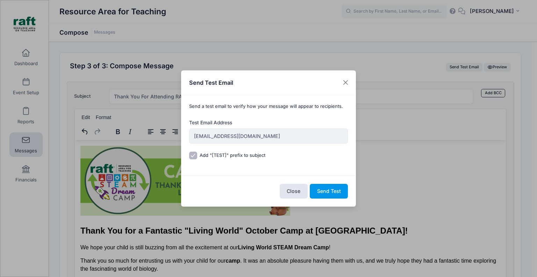
click at [332, 197] on button "Send Test" at bounding box center [329, 191] width 38 height 15
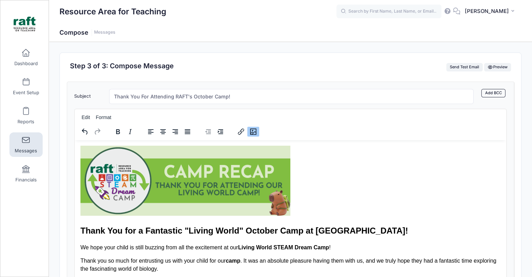
click at [503, 62] on div "Step 3 of 3: Compose Message Send Test Email Preview" at bounding box center [291, 67] width 448 height 10
click at [502, 68] on span "Preview" at bounding box center [498, 66] width 20 height 5
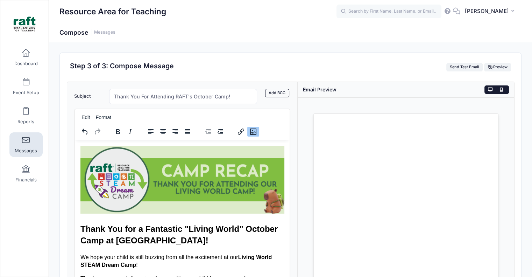
click at [505, 90] on button at bounding box center [502, 89] width 12 height 8
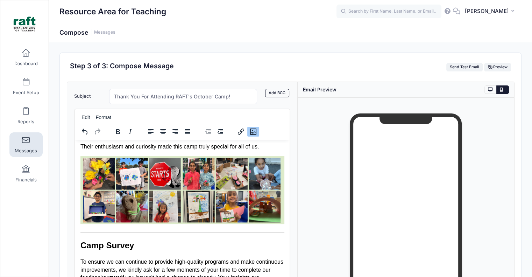
scroll to position [245, 0]
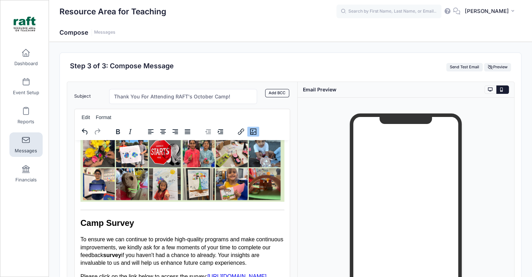
click at [233, 235] on p "To ensure we can continue to provide high-quality programs and make continuous …" at bounding box center [182, 250] width 204 height 31
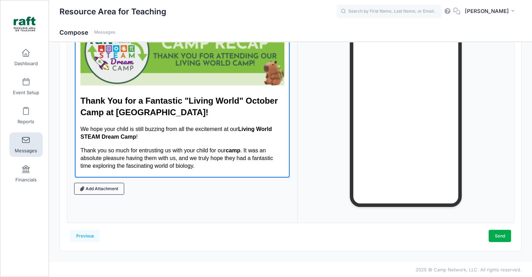
scroll to position [35, 0]
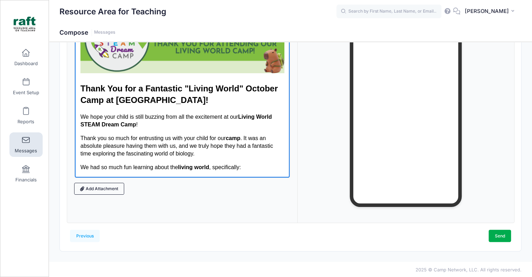
click at [189, 140] on p "Thank you so much for entrusting us with your child for our camp . It was an ab…" at bounding box center [182, 145] width 204 height 23
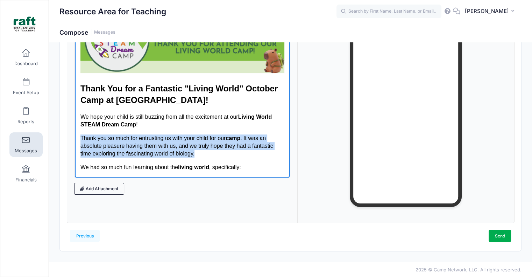
click at [189, 140] on p "Thank you so much for entrusting us with your child for our camp . It was an ab…" at bounding box center [182, 145] width 204 height 23
click at [190, 144] on p "Thank you so much for entrusting us with your child for our camp . It was an ab…" at bounding box center [182, 145] width 204 height 23
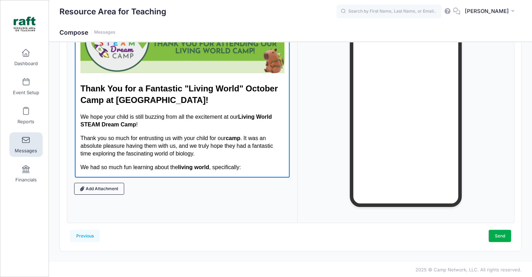
click at [191, 145] on p "Thank you so much for entrusting us with your child for our camp . It was an ab…" at bounding box center [182, 145] width 204 height 23
click at [193, 151] on p "Thank you so much for entrusting us with your child for our camp . It was an ab…" at bounding box center [182, 145] width 204 height 23
click at [200, 164] on strong "living world" at bounding box center [193, 167] width 31 height 6
click at [208, 168] on p "We had so much fun learning about the living world , specifically:" at bounding box center [182, 167] width 204 height 8
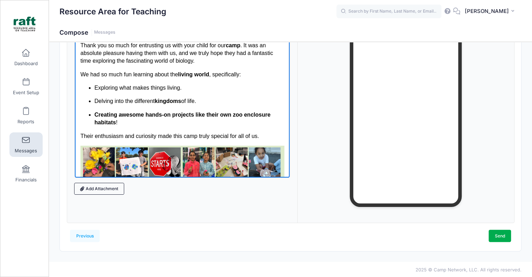
scroll to position [140, 0]
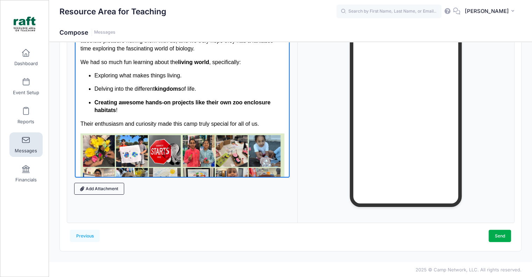
click at [146, 120] on p "Their enthusiasm and curiosity made this camp truly special for all of us." at bounding box center [182, 124] width 204 height 8
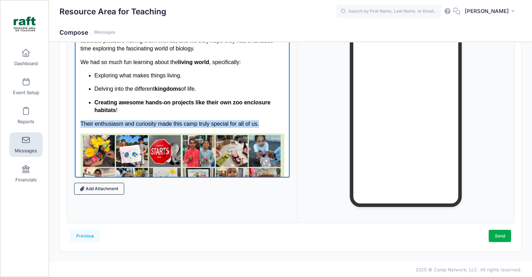
click at [146, 120] on p "Their enthusiasm and curiosity made this camp truly special for all of us." at bounding box center [182, 124] width 204 height 8
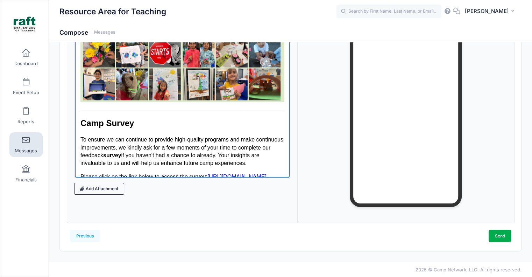
scroll to position [245, 0]
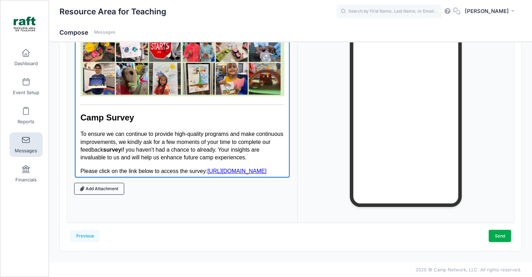
click at [144, 118] on body "Thank You for a Fantastic "Living World" October Camp at Northwood! We hope you…" at bounding box center [182, 21] width 204 height 453
click at [144, 119] on body "Thank You for a Fantastic "Living World" October Camp at Northwood! We hope you…" at bounding box center [182, 21] width 204 height 453
click at [153, 132] on p "To ensure we can continue to provide high-quality programs and make continuous …" at bounding box center [182, 145] width 204 height 31
click at [165, 152] on p "To ensure we can continue to provide high-quality programs and make continuous …" at bounding box center [182, 145] width 204 height 31
click at [168, 160] on body "Thank You for a Fantastic "Living World" October Camp at Northwood! We hope you…" at bounding box center [182, 21] width 204 height 453
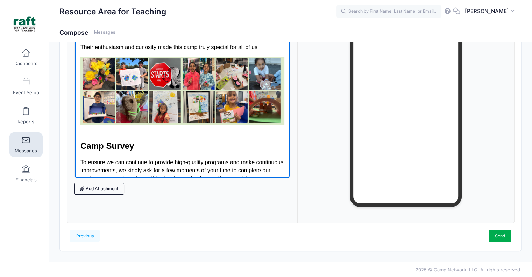
scroll to position [175, 0]
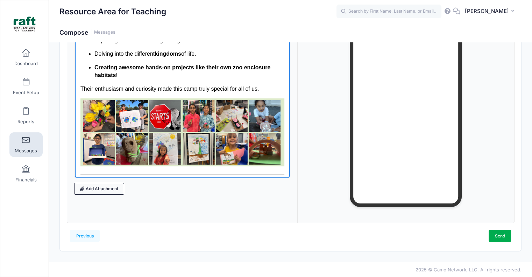
click at [272, 148] on img "Rich Text Area. Press ALT-0 for help." at bounding box center [182, 132] width 204 height 68
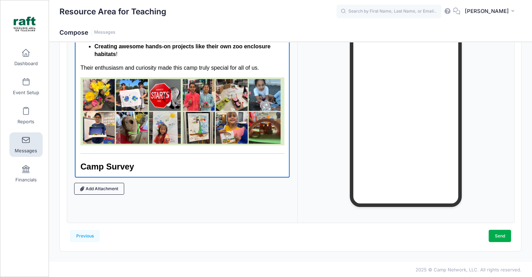
scroll to position [197, 0]
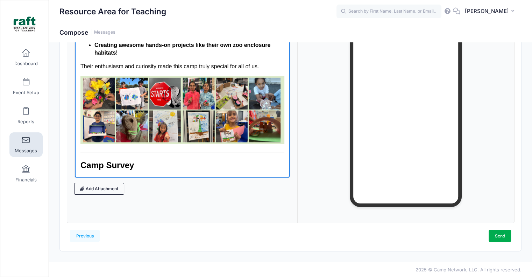
click at [262, 122] on img "Rich Text Area. Press ALT-0 for help." at bounding box center [182, 110] width 204 height 68
click at [278, 137] on img "Rich Text Area. Press ALT-0 for help." at bounding box center [182, 110] width 204 height 68
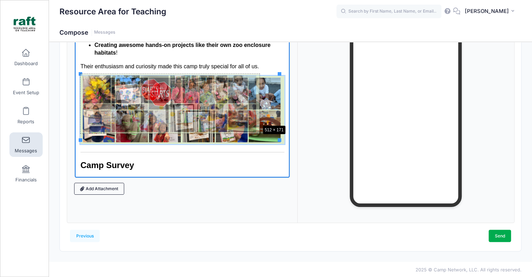
drag, startPoint x: 279, startPoint y: 140, endPoint x: 259, endPoint y: 124, distance: 25.6
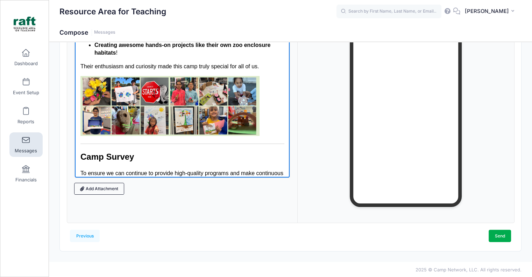
click at [331, 175] on div at bounding box center [405, 107] width 185 height 199
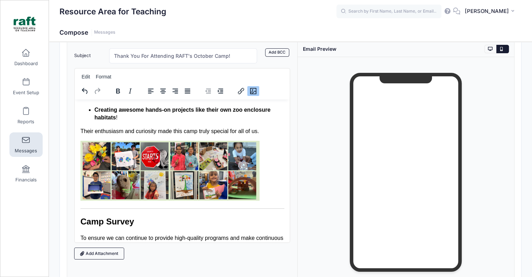
scroll to position [0, 0]
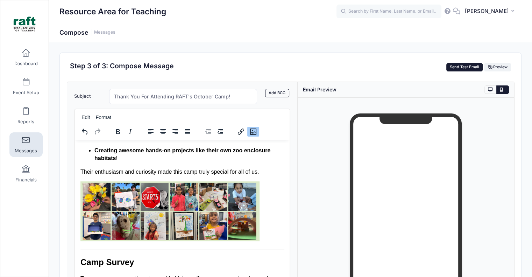
click at [449, 67] on button "Send Test Email" at bounding box center [464, 67] width 37 height 8
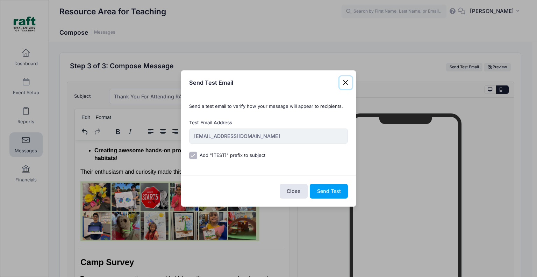
click at [349, 82] on button "Close" at bounding box center [346, 82] width 13 height 13
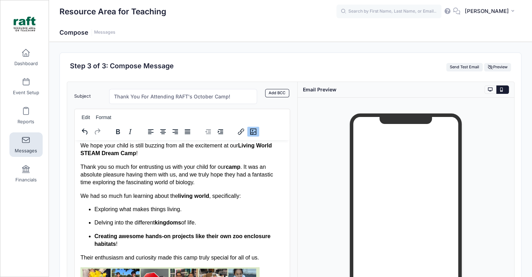
scroll to position [57, 0]
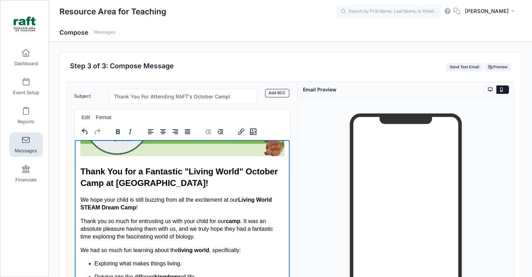
click at [257, 151] on img "Rich Text Area. Press ALT-0 for help." at bounding box center [182, 122] width 204 height 68
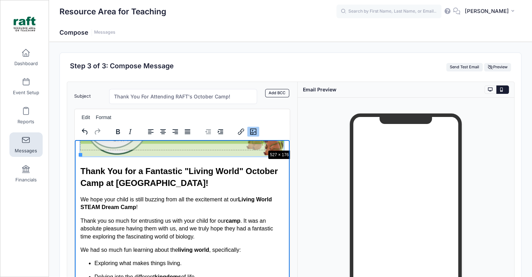
drag, startPoint x: 280, startPoint y: 154, endPoint x: 265, endPoint y: 149, distance: 15.7
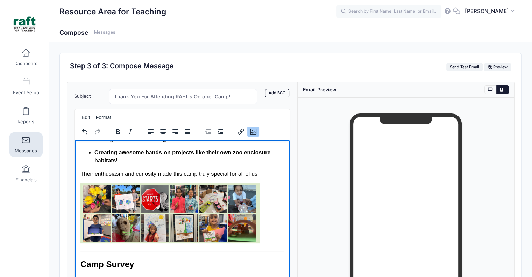
scroll to position [232, 0]
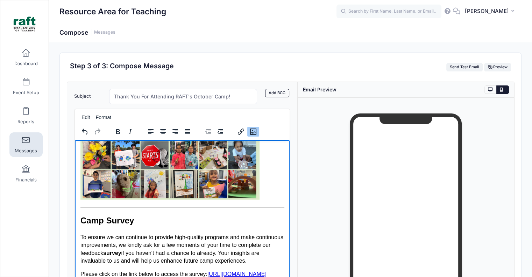
click at [245, 187] on img "Rich Text Area. Press ALT-0 for help." at bounding box center [169, 169] width 179 height 60
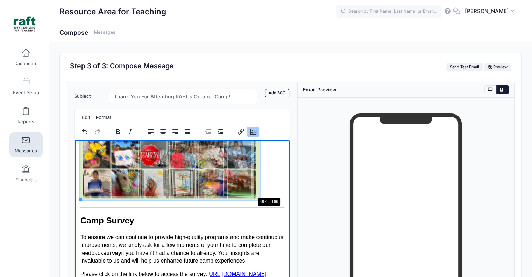
drag, startPoint x: 259, startPoint y: 197, endPoint x: 253, endPoint y: 193, distance: 6.1
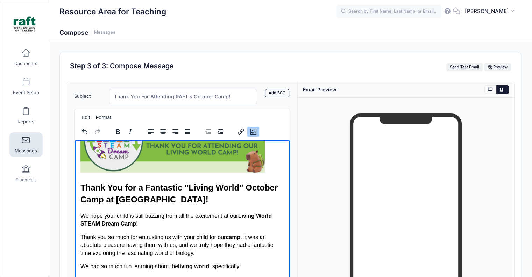
scroll to position [22, 0]
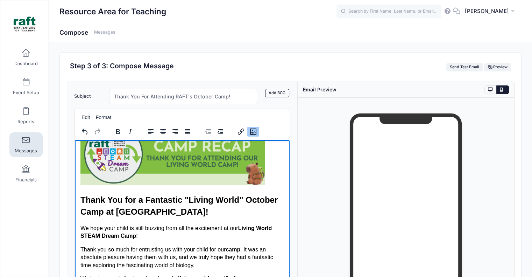
click at [257, 176] on img "Rich Text Area. Press ALT-0 for help." at bounding box center [172, 154] width 184 height 62
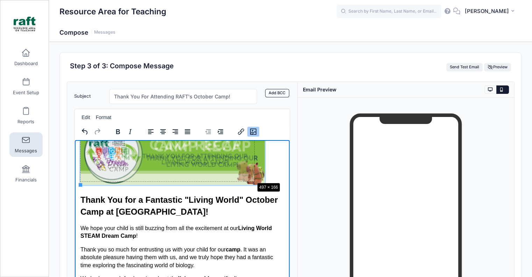
drag, startPoint x: 264, startPoint y: 184, endPoint x: 253, endPoint y: 180, distance: 11.5
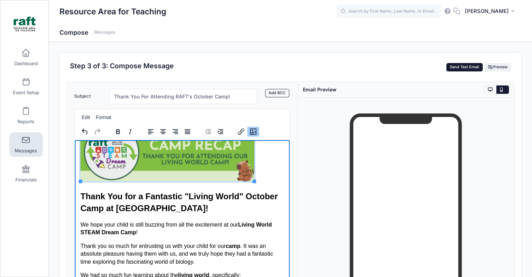
click at [452, 69] on button "Send Test Email" at bounding box center [464, 67] width 37 height 8
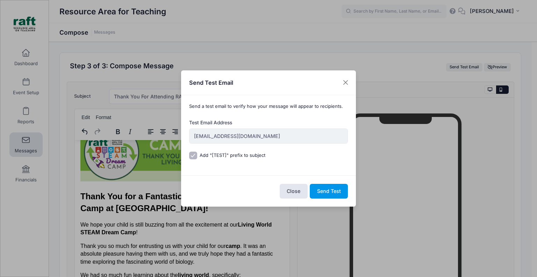
click at [327, 190] on button "Send Test" at bounding box center [329, 191] width 38 height 15
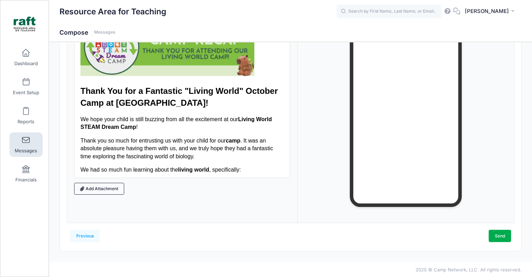
scroll to position [0, 0]
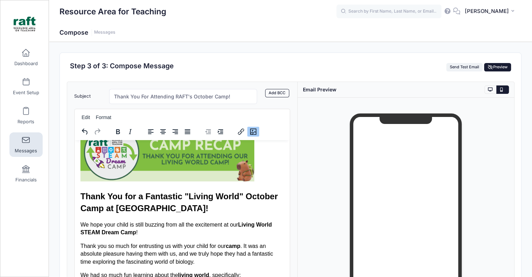
click at [498, 69] on span "Preview" at bounding box center [498, 66] width 20 height 5
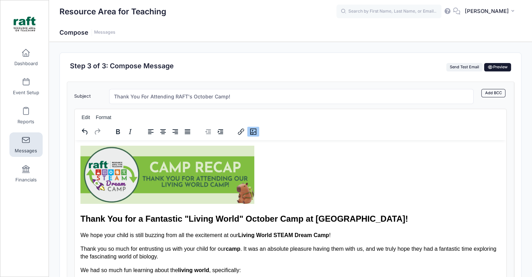
click at [494, 67] on span "Preview" at bounding box center [498, 66] width 20 height 5
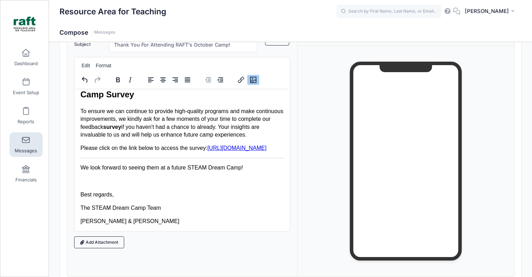
scroll to position [105, 0]
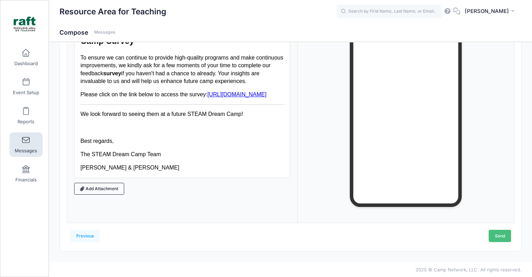
click at [501, 235] on link "Send" at bounding box center [500, 235] width 22 height 12
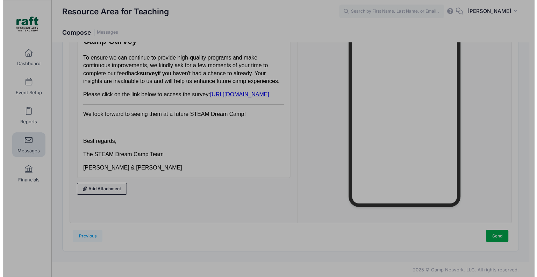
scroll to position [0, 0]
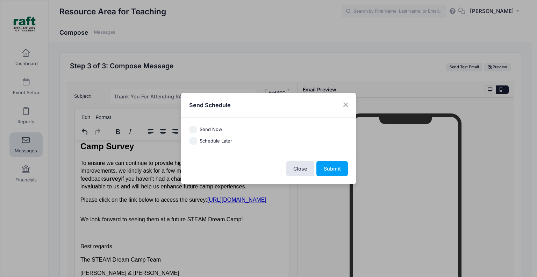
click at [215, 141] on label "Schedule Later" at bounding box center [216, 140] width 33 height 7
click at [197, 141] on input "Schedule Later" at bounding box center [193, 141] width 8 height 8
radio input "true"
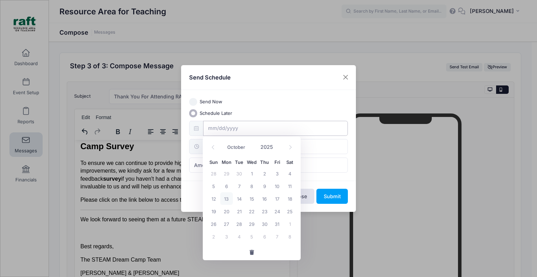
click at [226, 130] on input "text" at bounding box center [275, 128] width 145 height 15
click at [229, 197] on span "13" at bounding box center [226, 198] width 13 height 13
type input "10/13/2025"
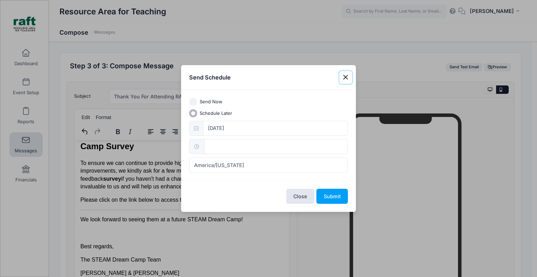
click at [214, 150] on input "text" at bounding box center [276, 146] width 144 height 15
type input "12:00"
click at [221, 160] on input "12" at bounding box center [223, 162] width 39 height 14
click at [221, 162] on input "12" at bounding box center [223, 162] width 39 height 14
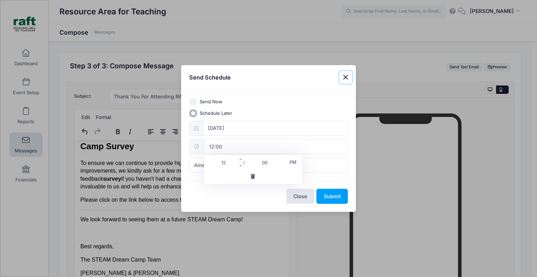
click at [221, 162] on input "12" at bounding box center [223, 162] width 39 height 14
click at [239, 158] on span at bounding box center [241, 158] width 5 height 7
type input "13:00"
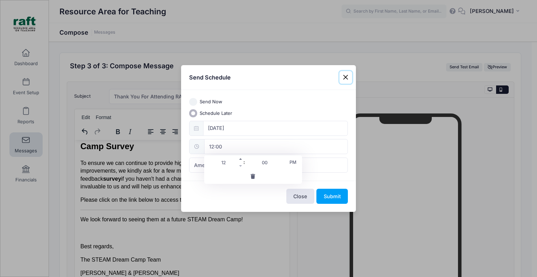
type input "01"
click at [239, 158] on span at bounding box center [241, 158] width 5 height 7
type input "14:00"
type input "02"
click at [239, 158] on span at bounding box center [241, 158] width 5 height 7
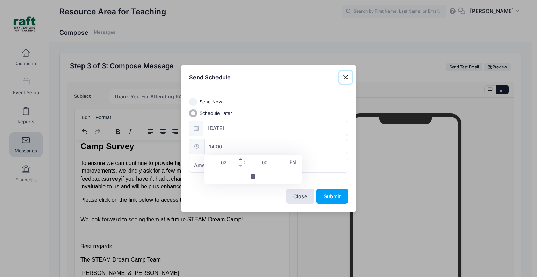
type input "15:00"
type input "03"
click at [239, 158] on span at bounding box center [241, 158] width 5 height 7
type input "16:00"
type input "04"
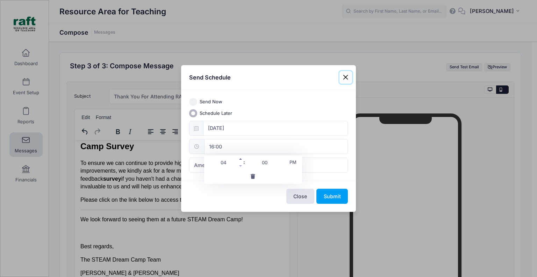
click at [239, 158] on span at bounding box center [241, 158] width 5 height 7
type input "17:00"
type input "05"
click at [239, 158] on span at bounding box center [241, 158] width 5 height 7
type input "18:00"
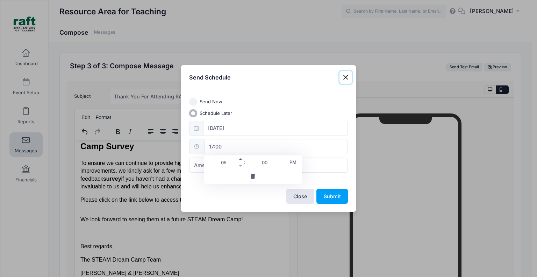
type input "06"
click at [239, 158] on span at bounding box center [241, 158] width 5 height 7
type input "19:00"
type input "07"
click at [242, 160] on span at bounding box center [241, 158] width 5 height 7
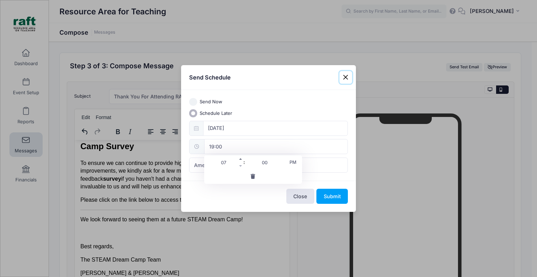
type input "20:00"
type input "08"
click at [327, 196] on button "Submit" at bounding box center [332, 196] width 31 height 15
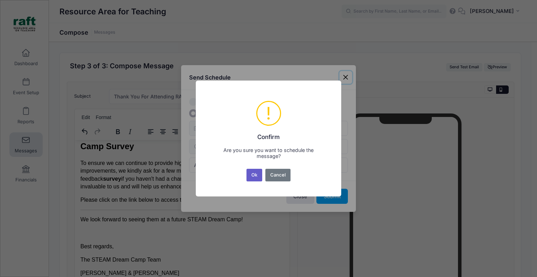
click at [253, 181] on button "Ok" at bounding box center [255, 175] width 16 height 13
